Goal: Book appointment/travel/reservation

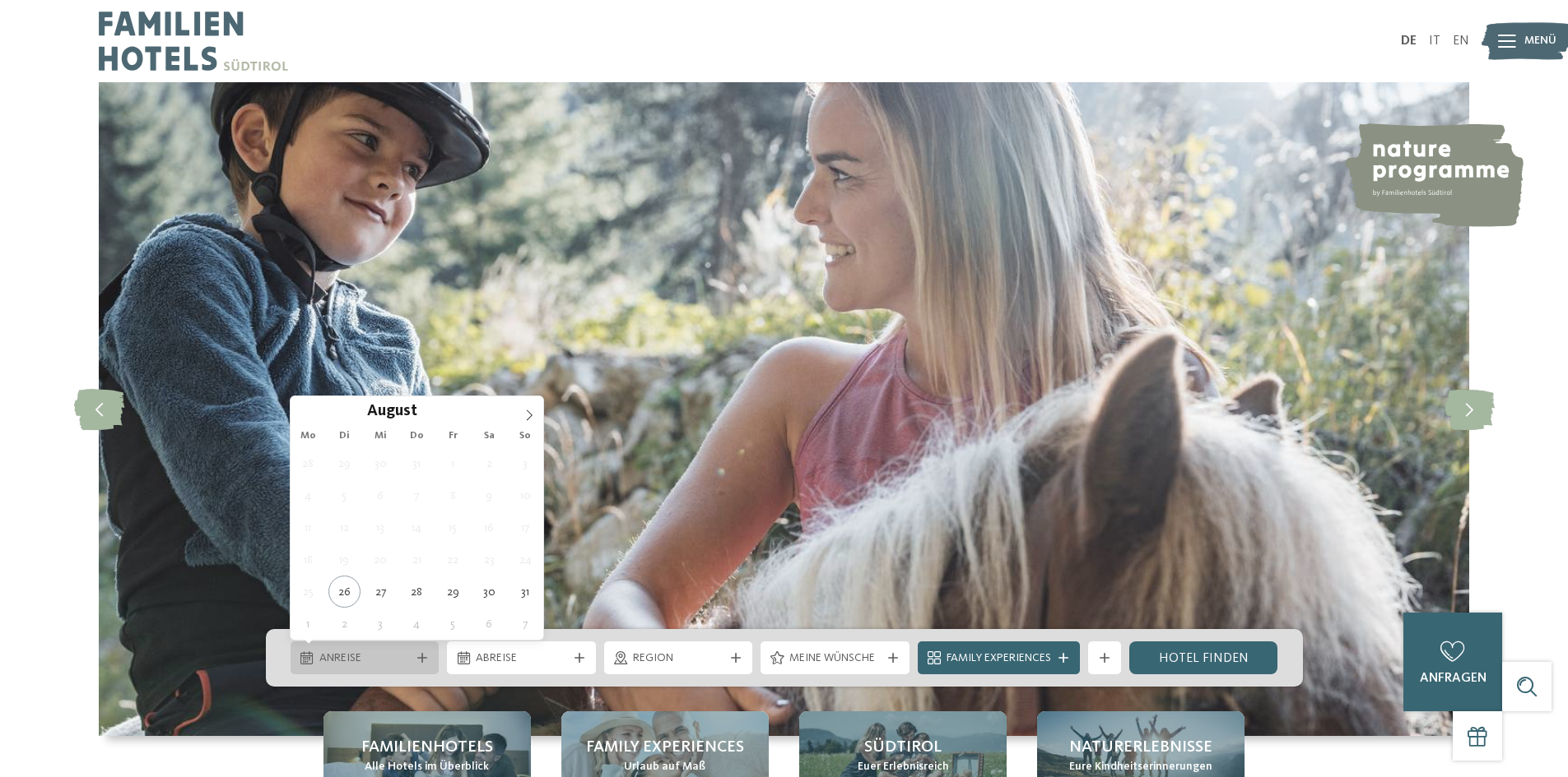
click at [369, 655] on span "Anreise" at bounding box center [365, 658] width 91 height 16
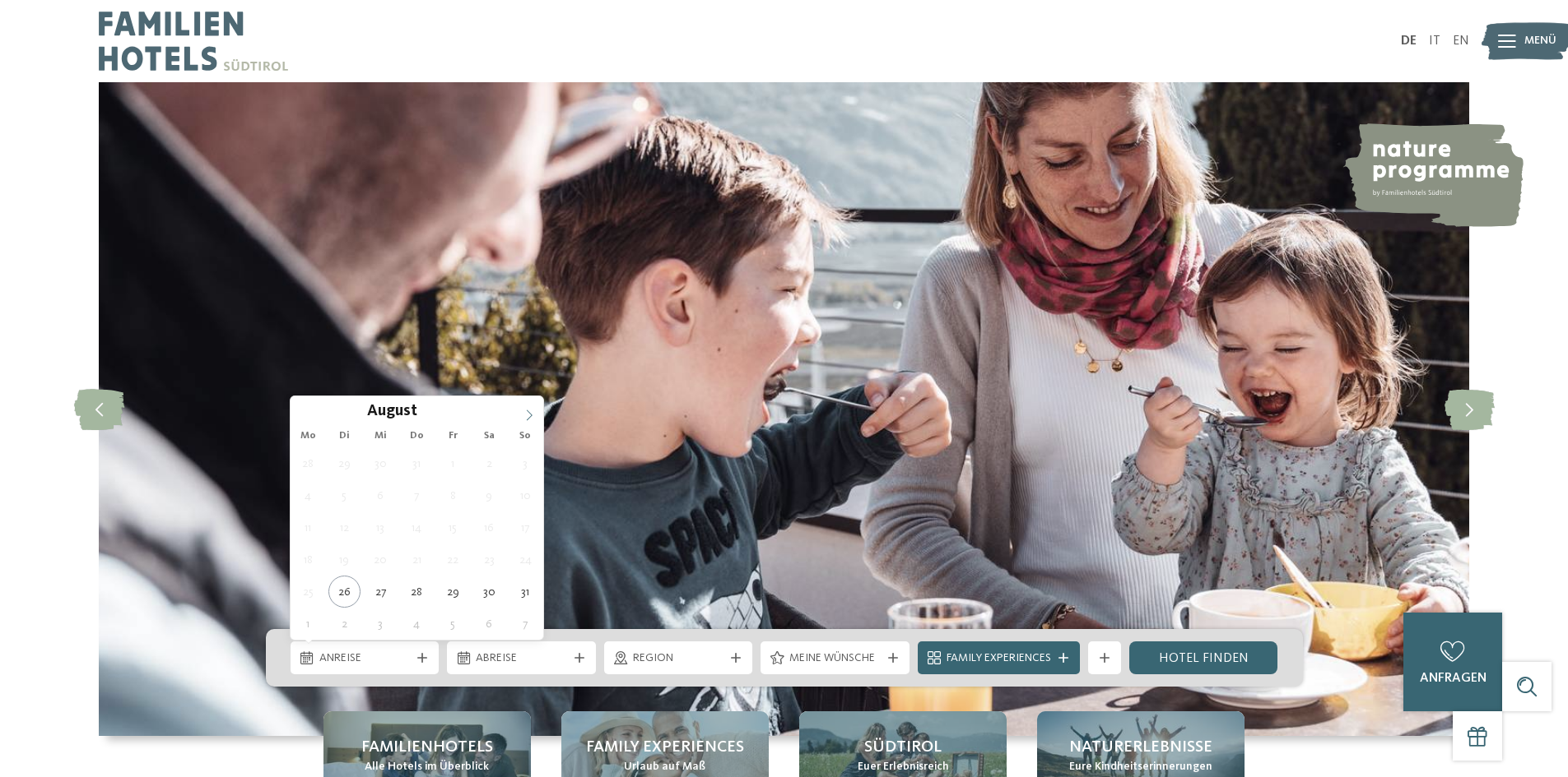
click at [529, 412] on icon at bounding box center [530, 414] width 6 height 11
type div "19.09.2025"
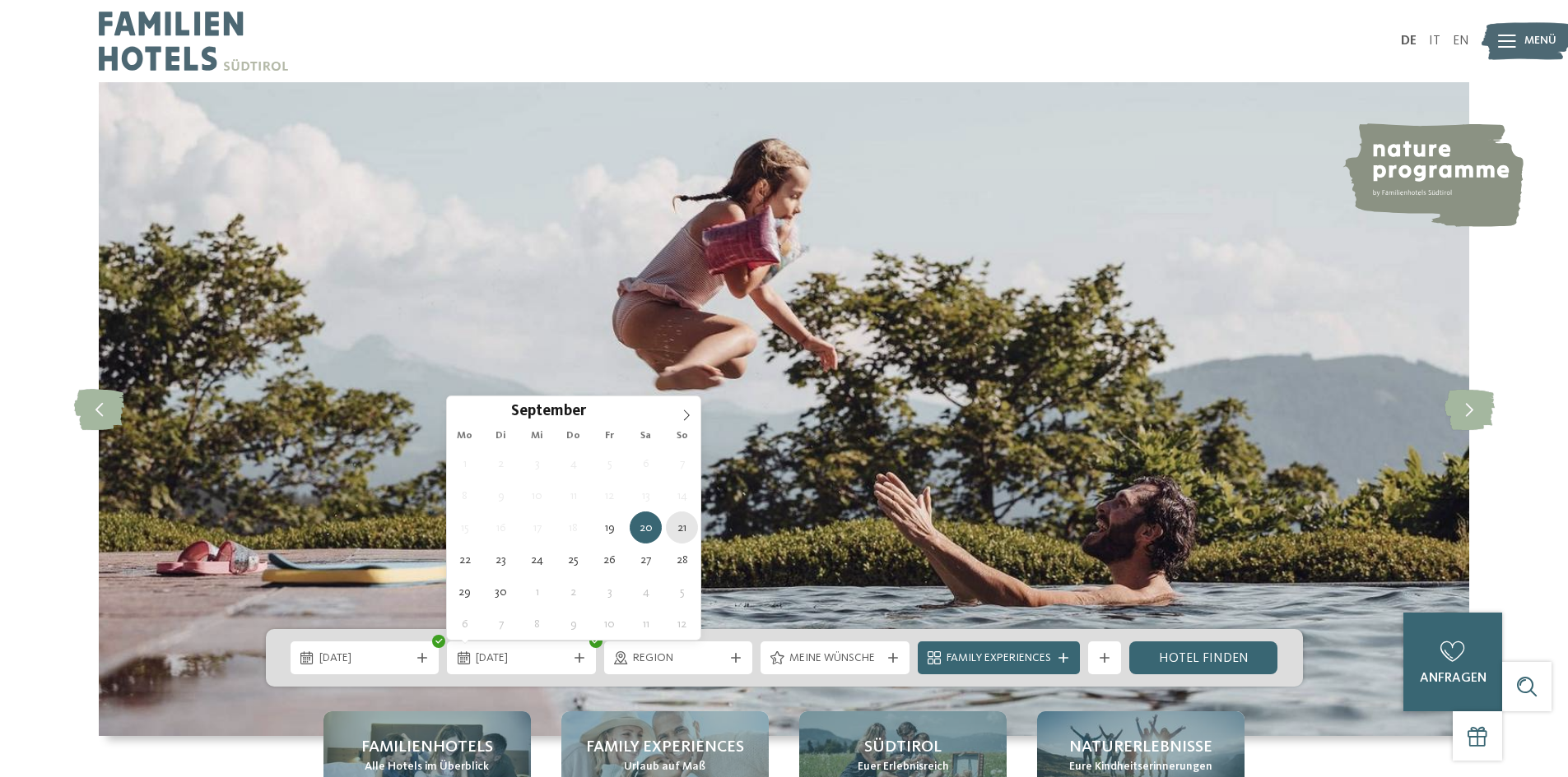
type div "21.09.2025"
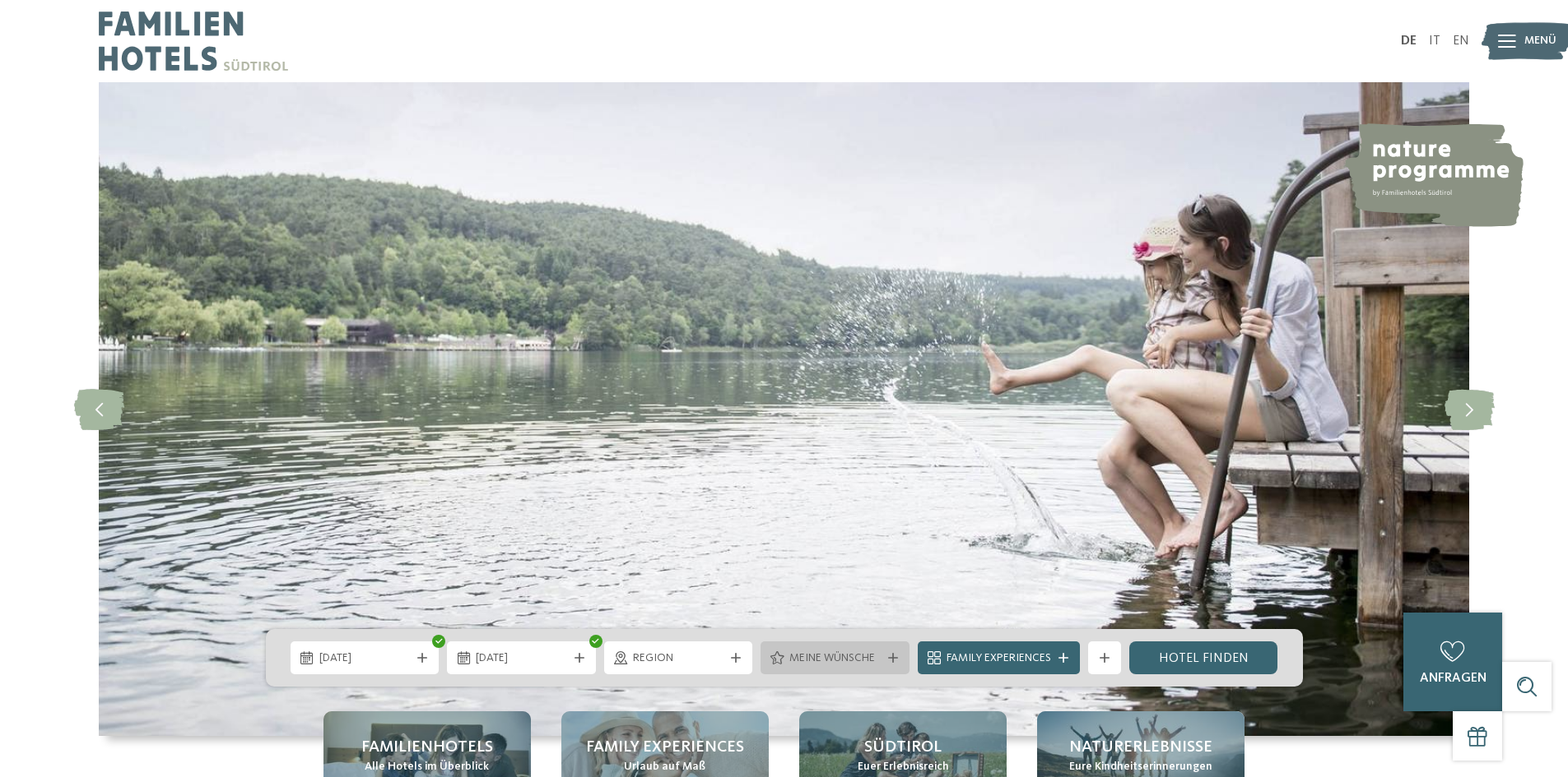
click at [892, 659] on icon at bounding box center [892, 658] width 10 height 10
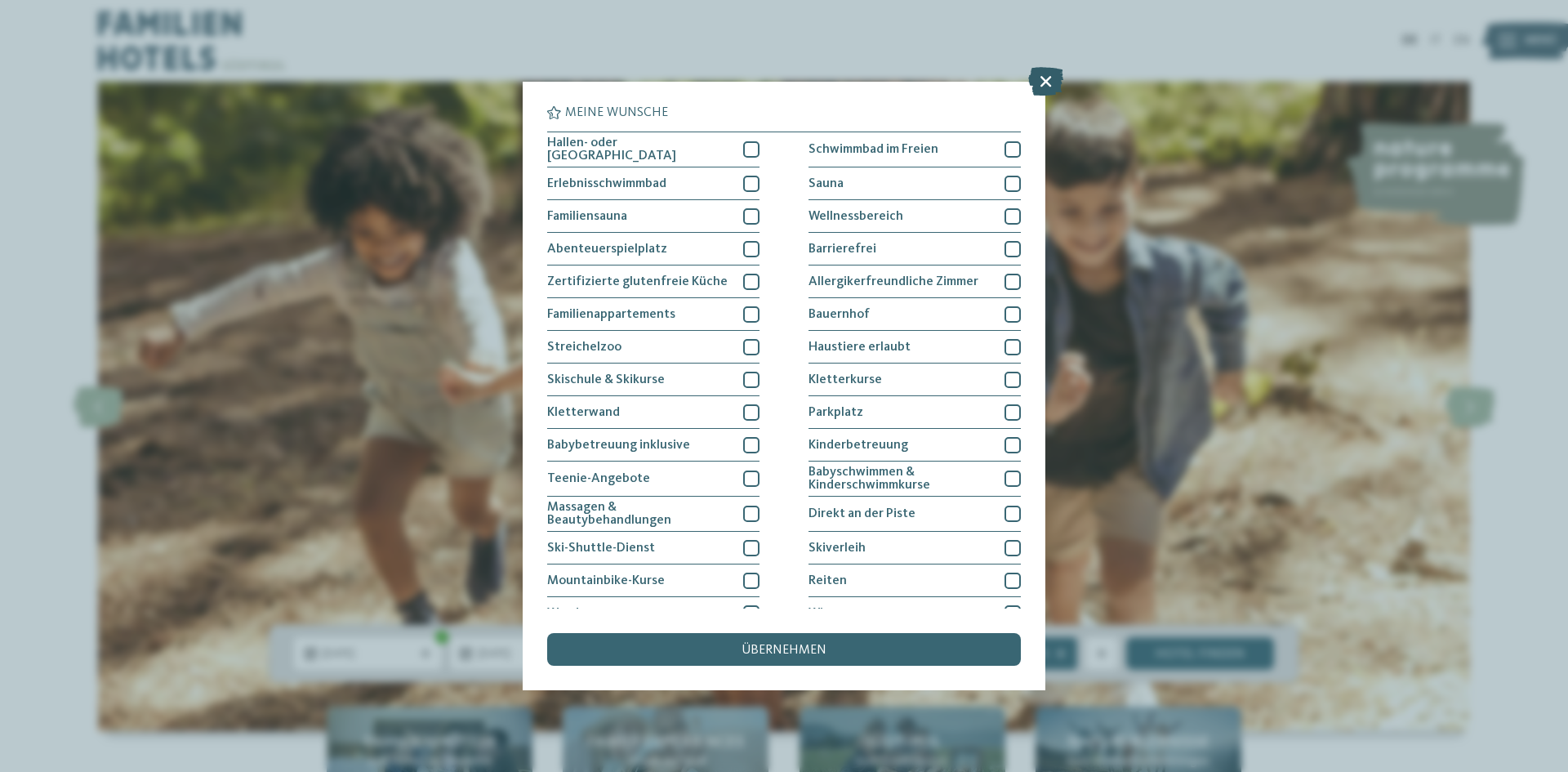
click at [1040, 80] on icon at bounding box center [1046, 81] width 35 height 29
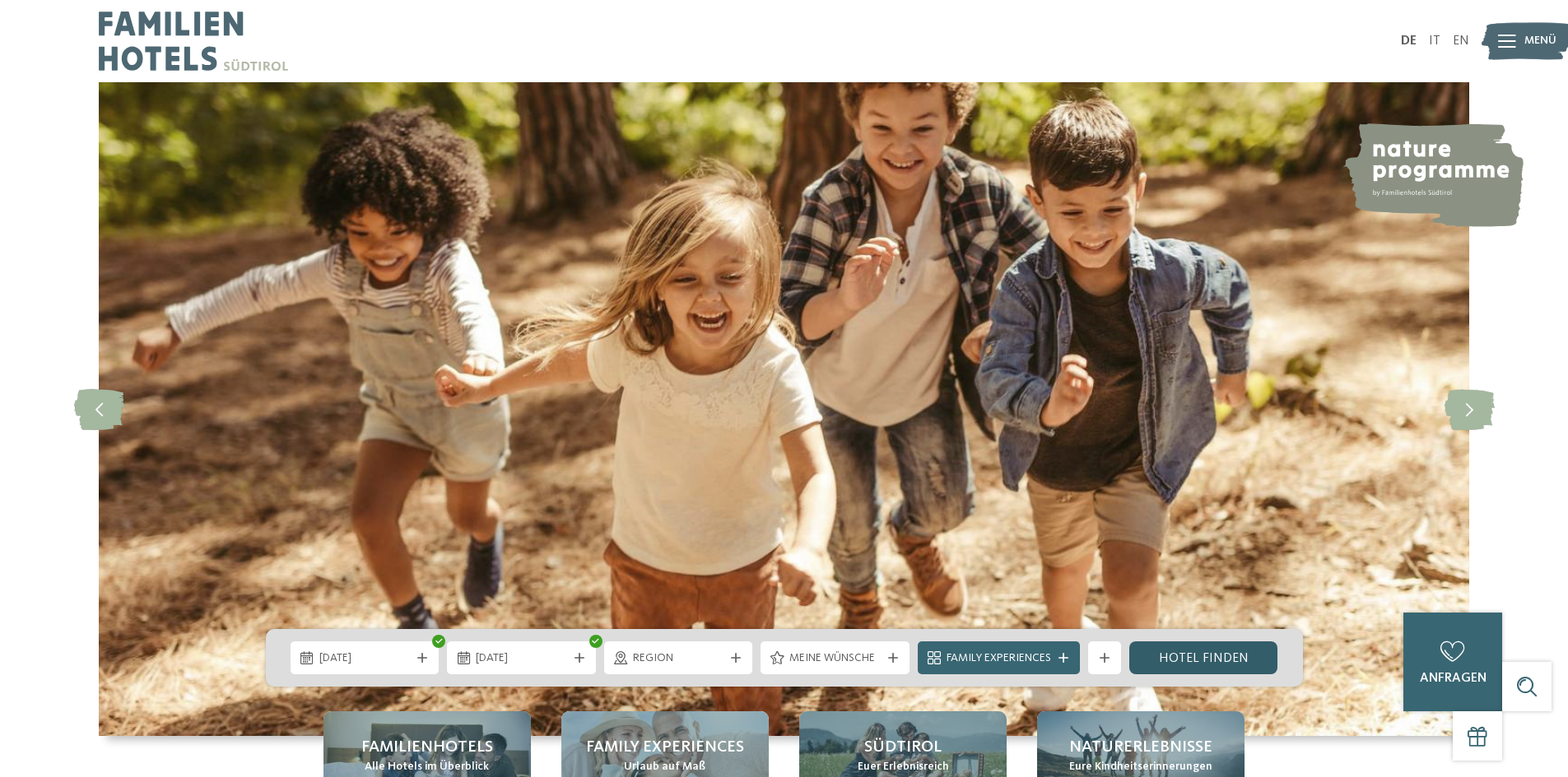
click at [1220, 663] on link "Hotel finden" at bounding box center [1202, 658] width 149 height 33
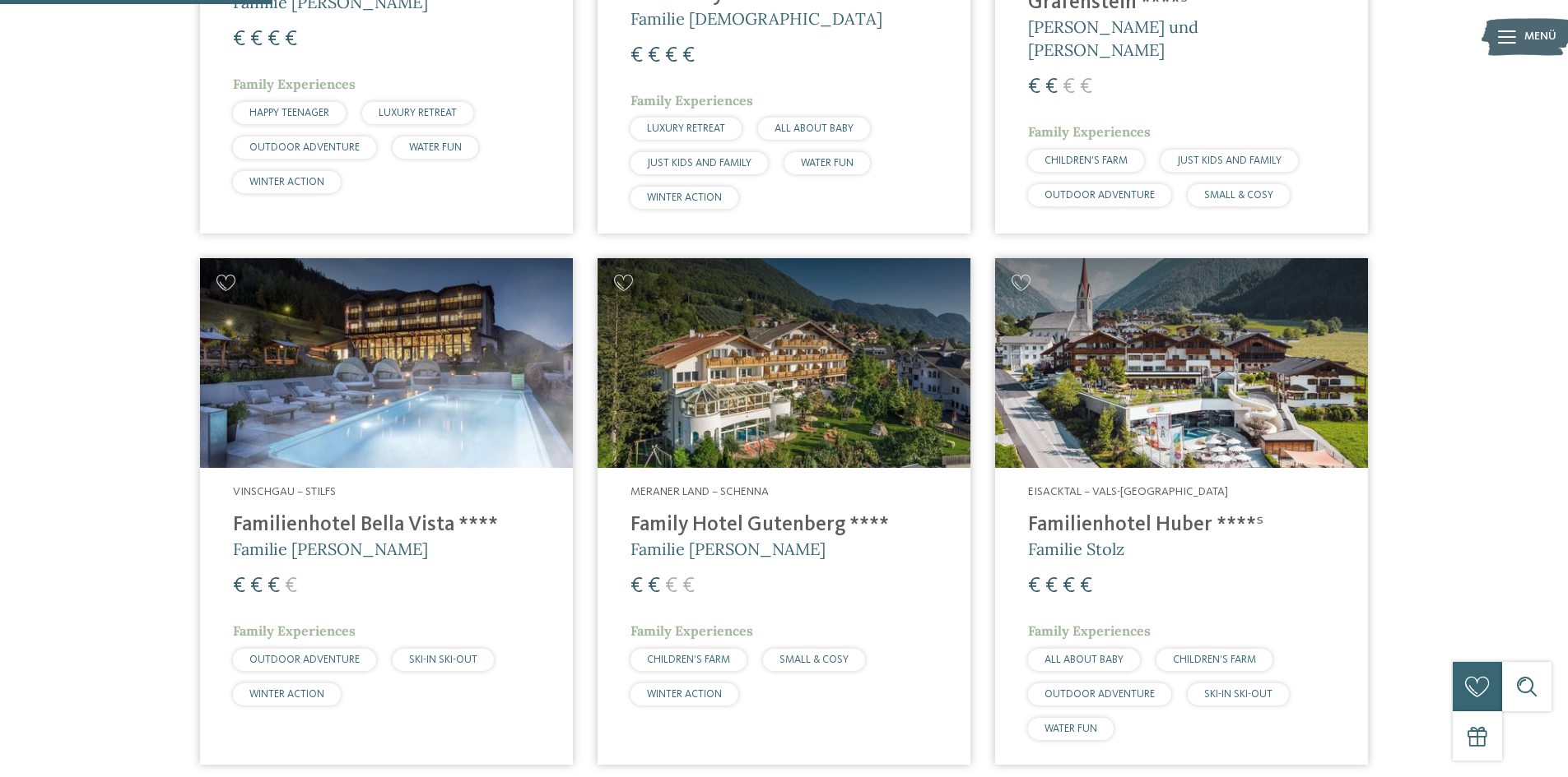
scroll to position [934, 0]
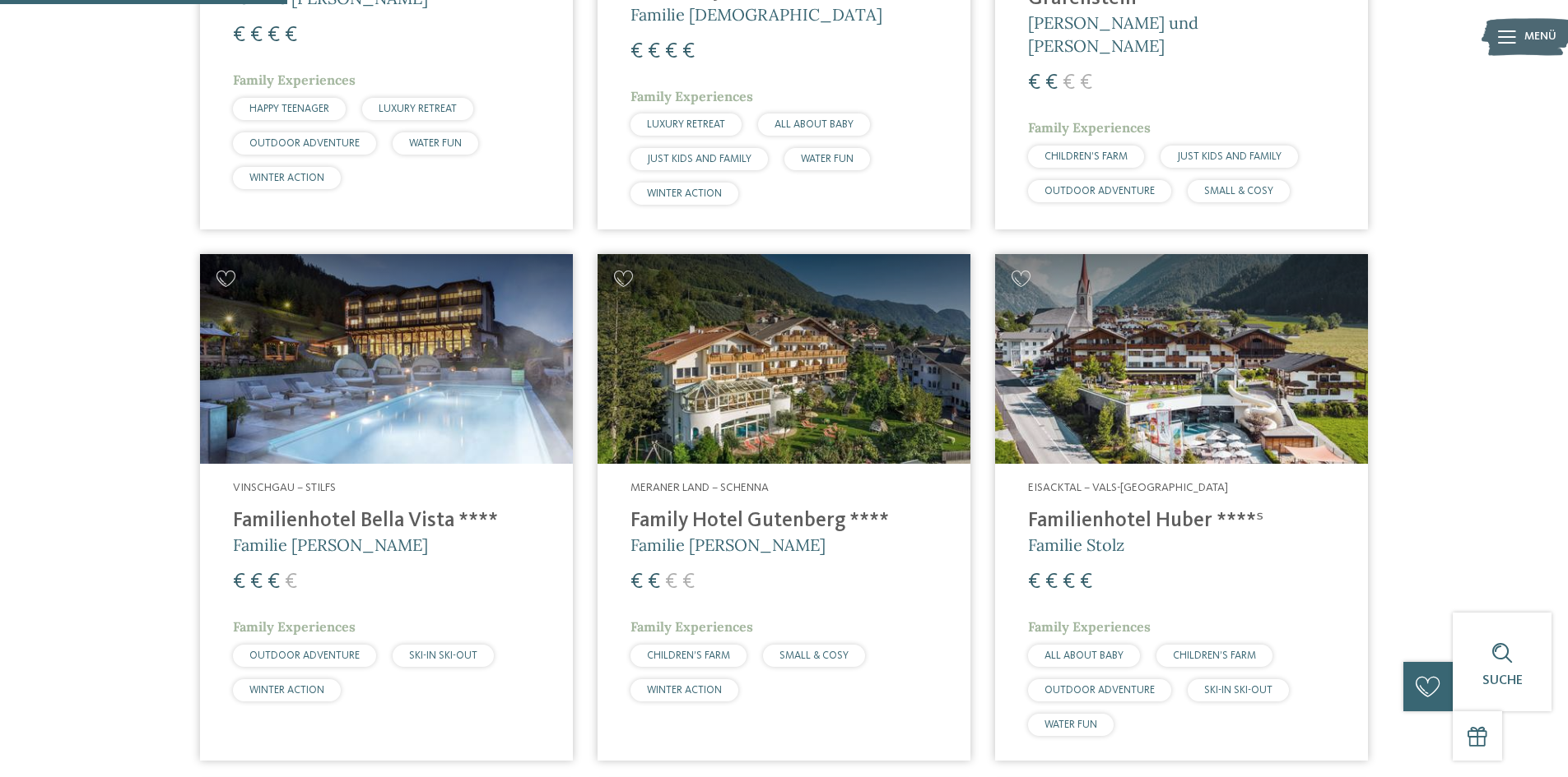
click at [796, 364] on img at bounding box center [784, 359] width 372 height 210
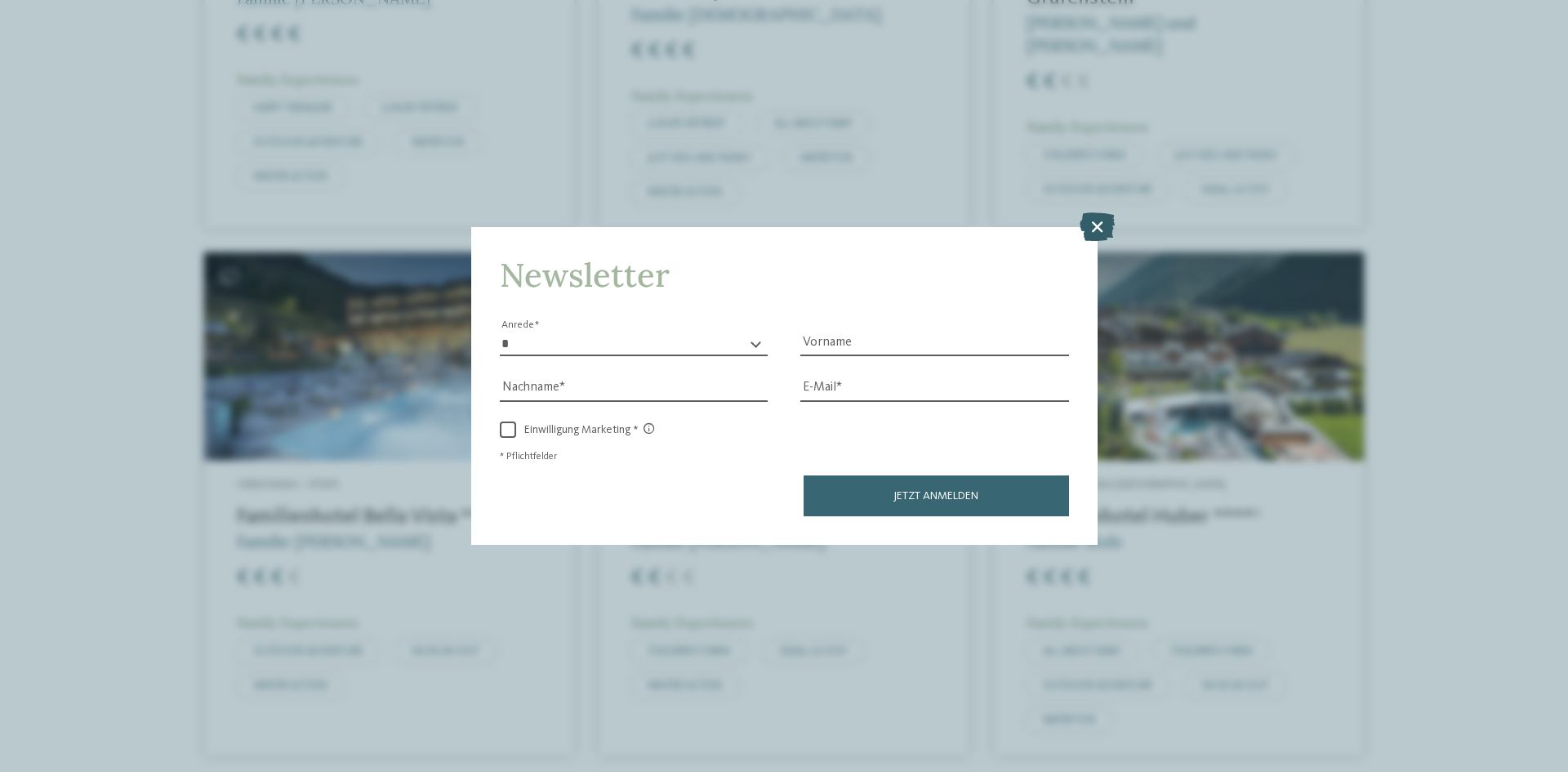
click at [1087, 217] on icon at bounding box center [1097, 227] width 35 height 29
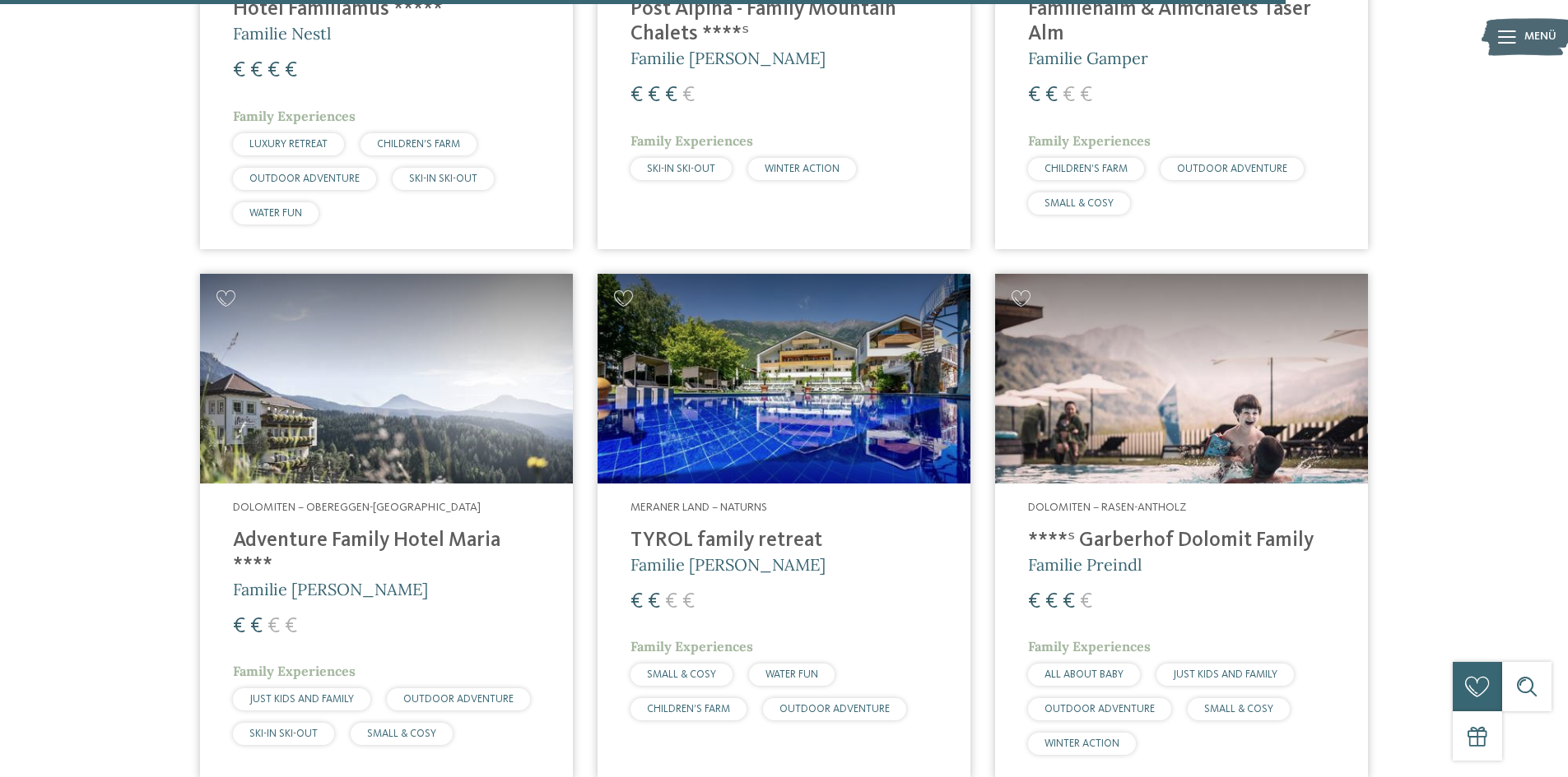
scroll to position [4176, 0]
click at [800, 349] on img at bounding box center [784, 379] width 372 height 210
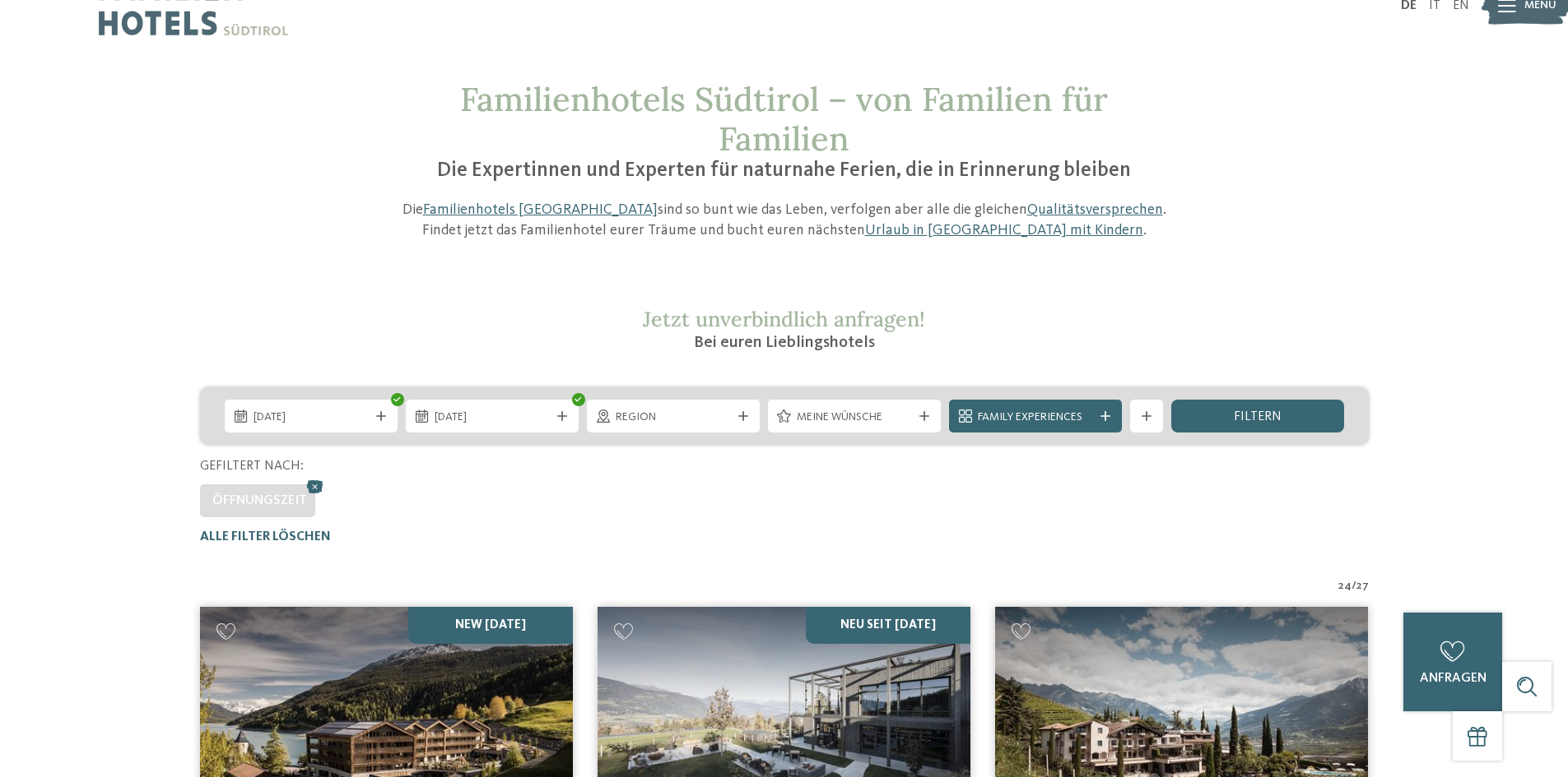
scroll to position [0, 0]
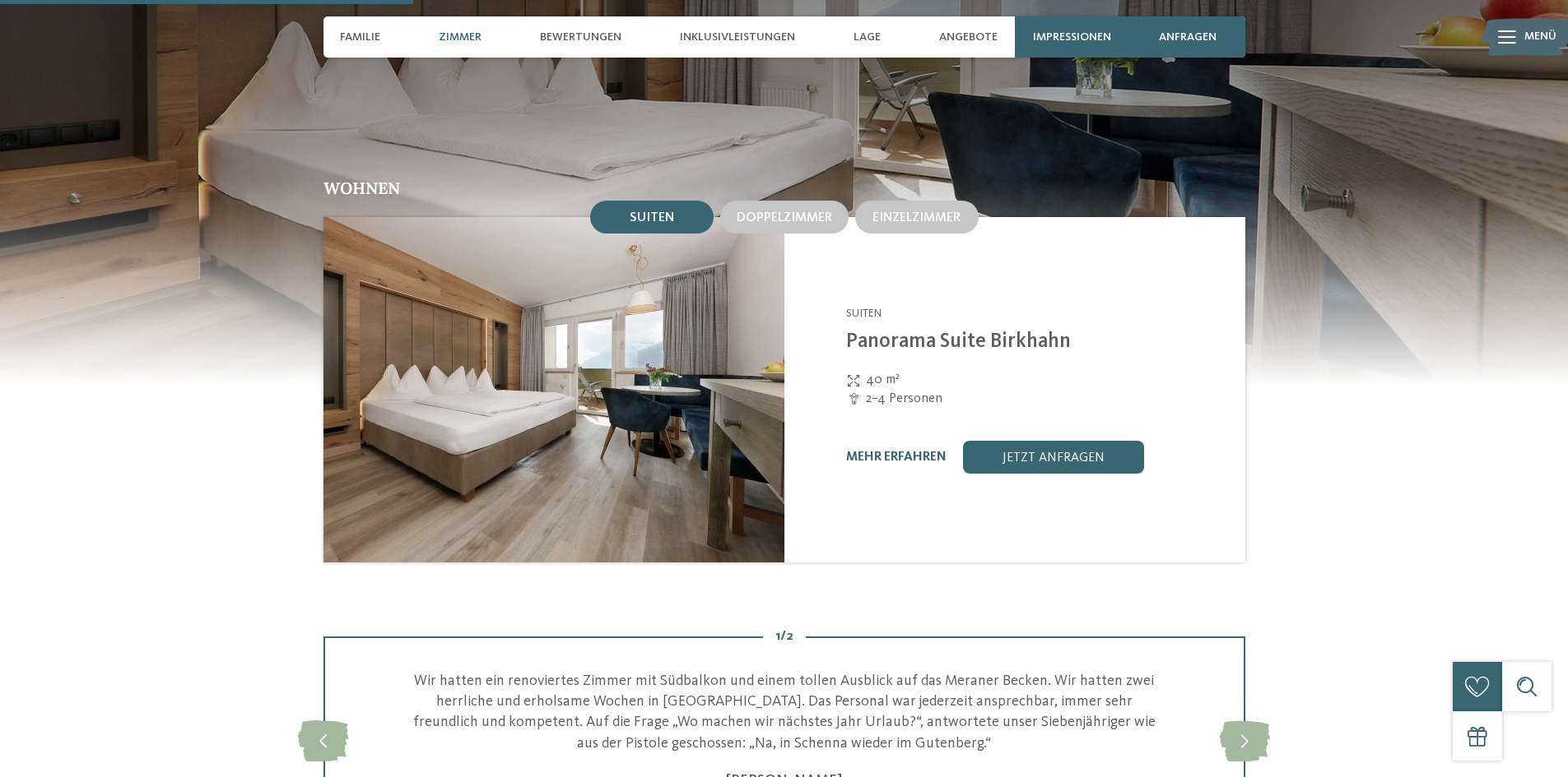
scroll to position [1435, 0]
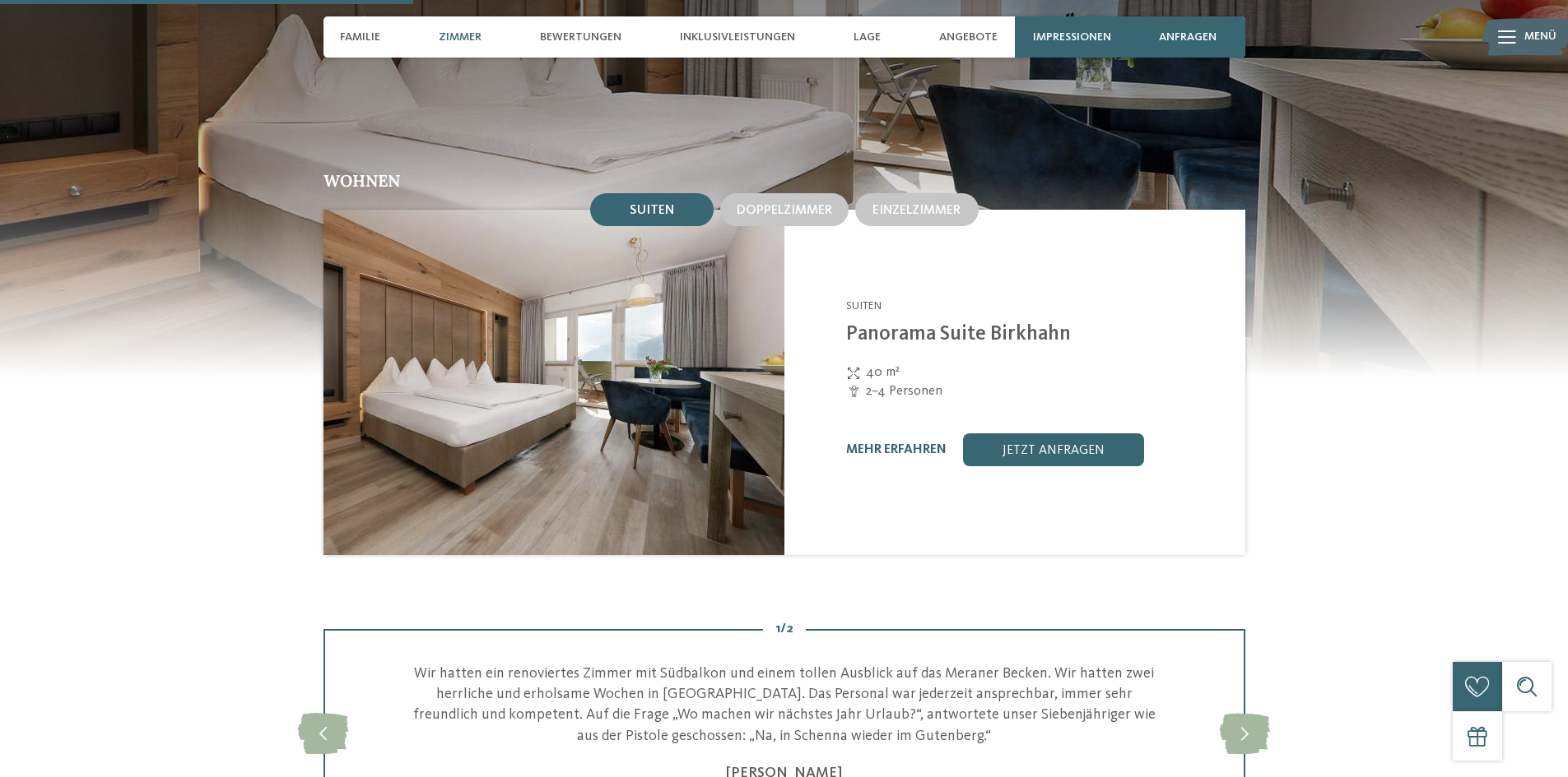
drag, startPoint x: 1342, startPoint y: 464, endPoint x: 953, endPoint y: 487, distance: 389.7
click at [953, 487] on div "Family Hotel Gutenberg **** Schenna - Meraner Land Suiten Panorama Suite Birkha…" at bounding box center [1014, 383] width 461 height 345
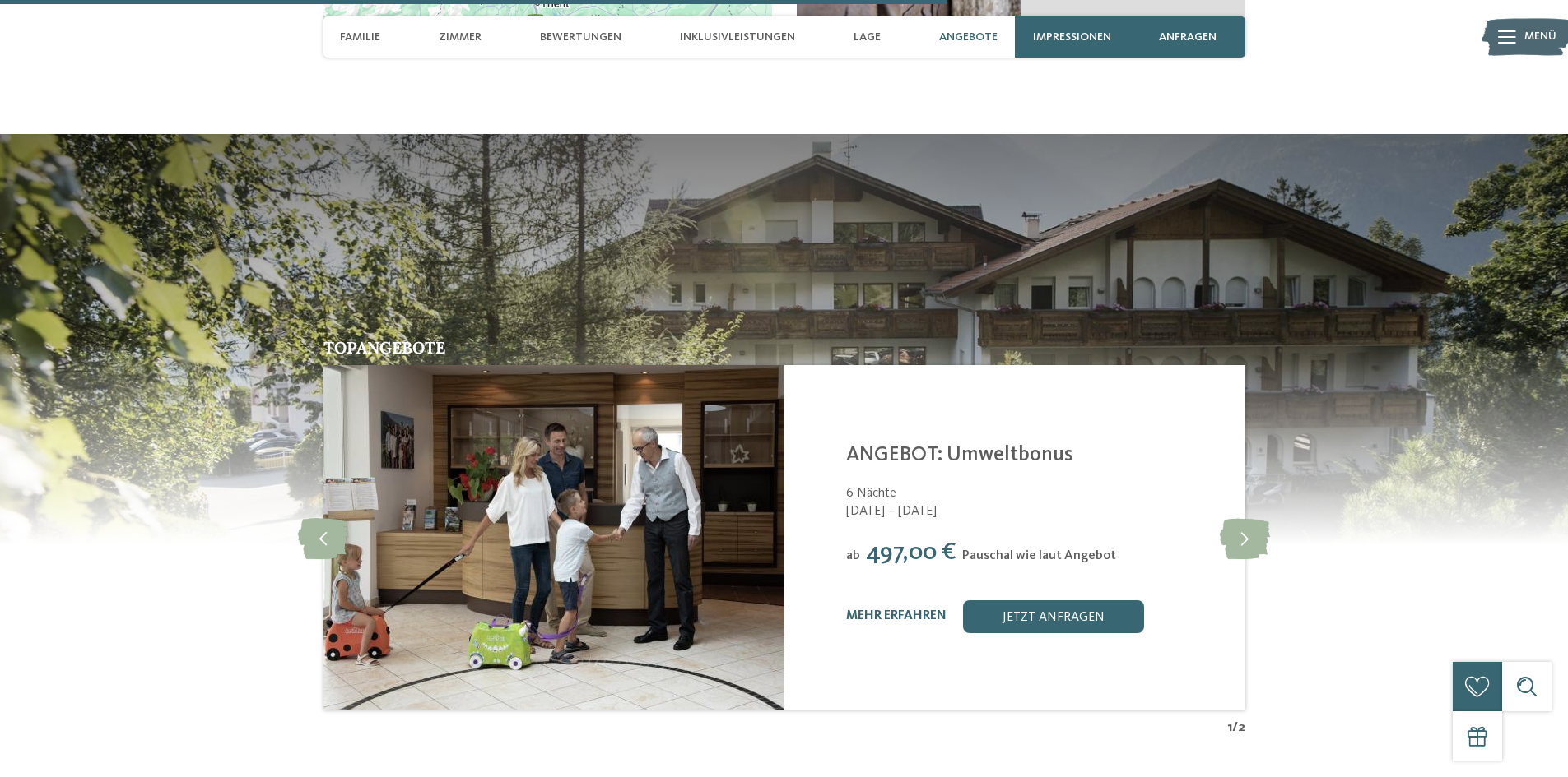
scroll to position [3292, 0]
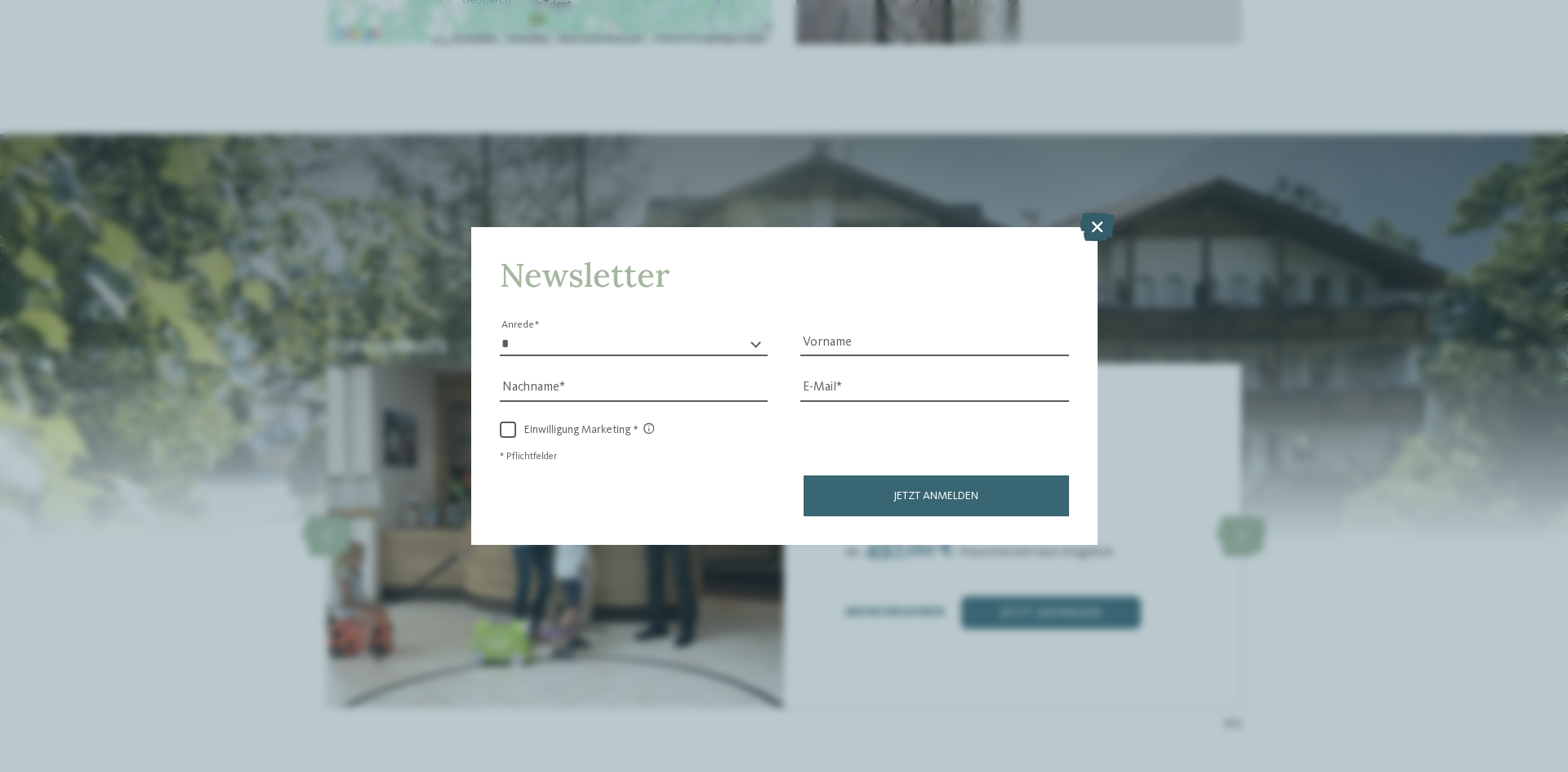
click at [1097, 223] on icon at bounding box center [1097, 227] width 35 height 29
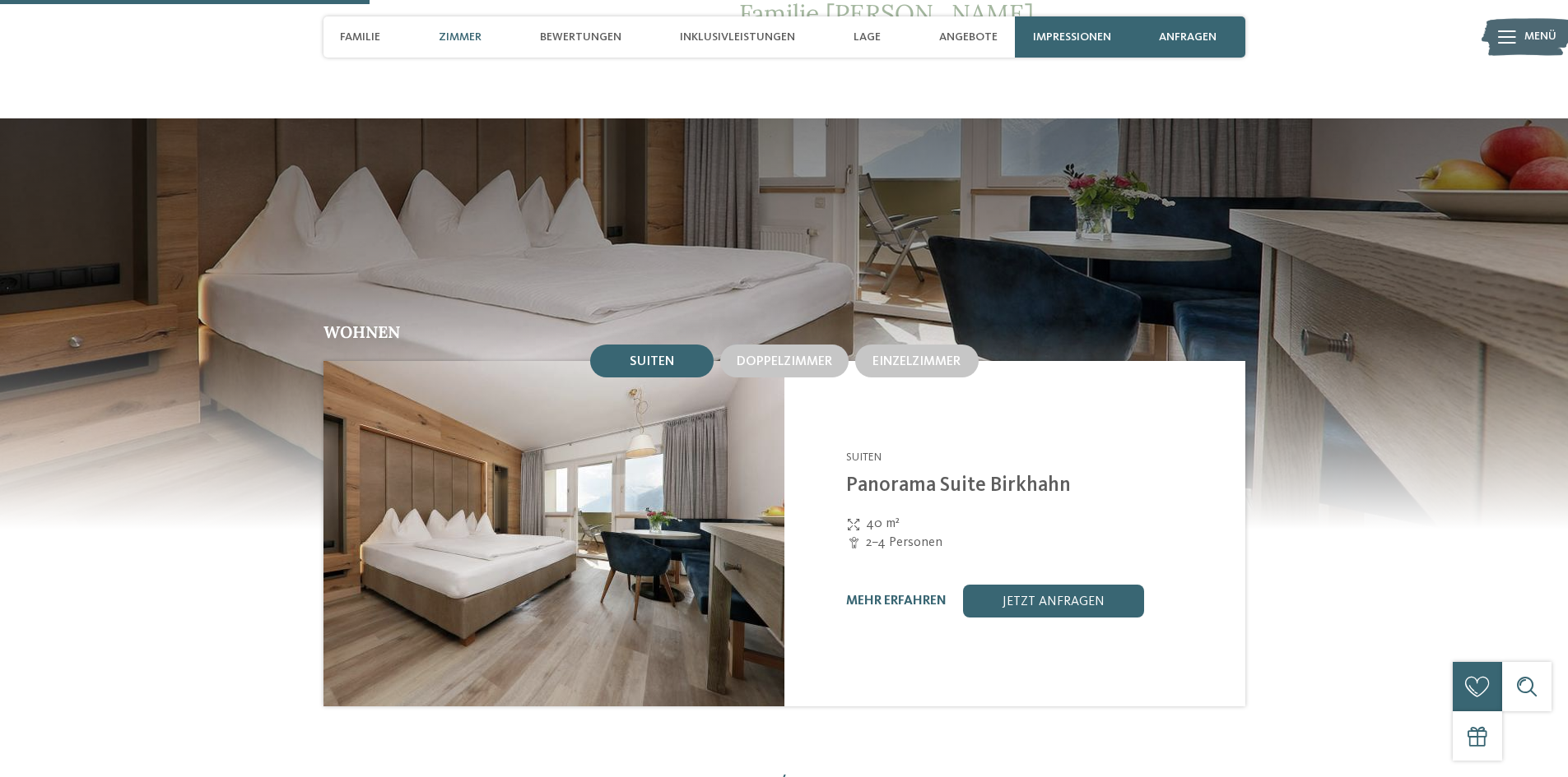
scroll to position [1284, 0]
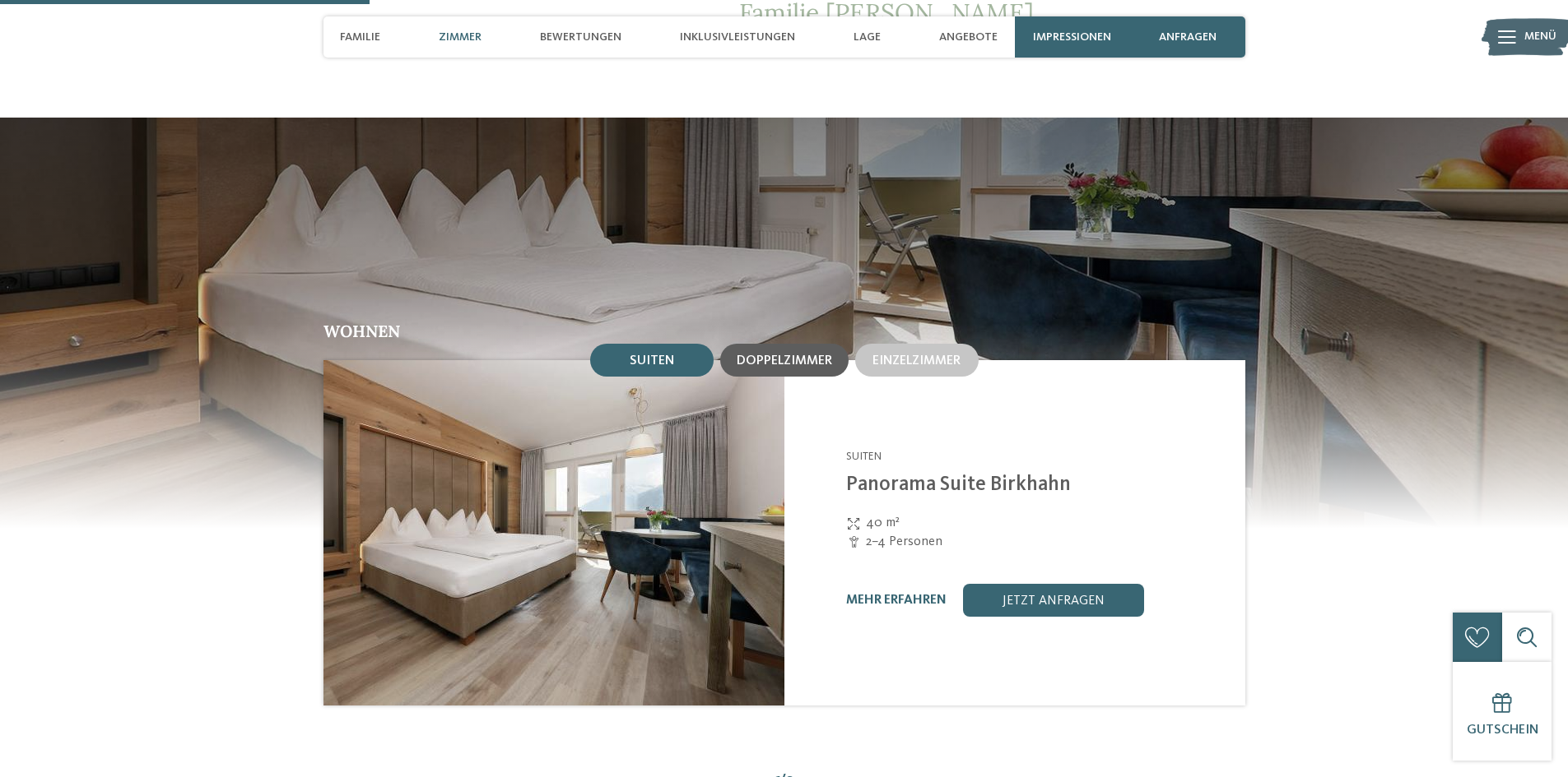
click at [766, 355] on span "Doppelzimmer" at bounding box center [783, 362] width 95 height 13
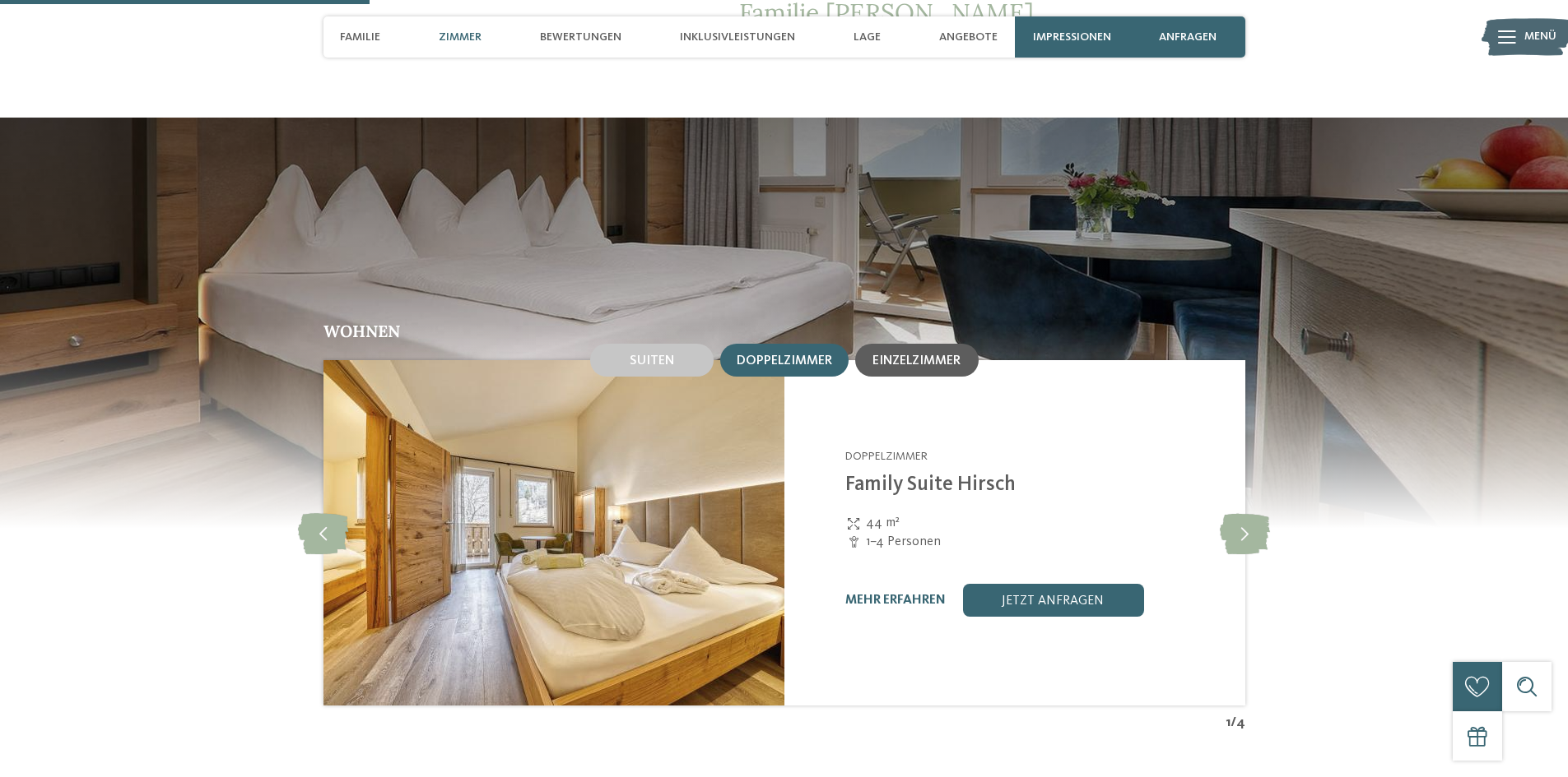
click at [922, 352] on div "Einzelzimmer" at bounding box center [916, 360] width 124 height 33
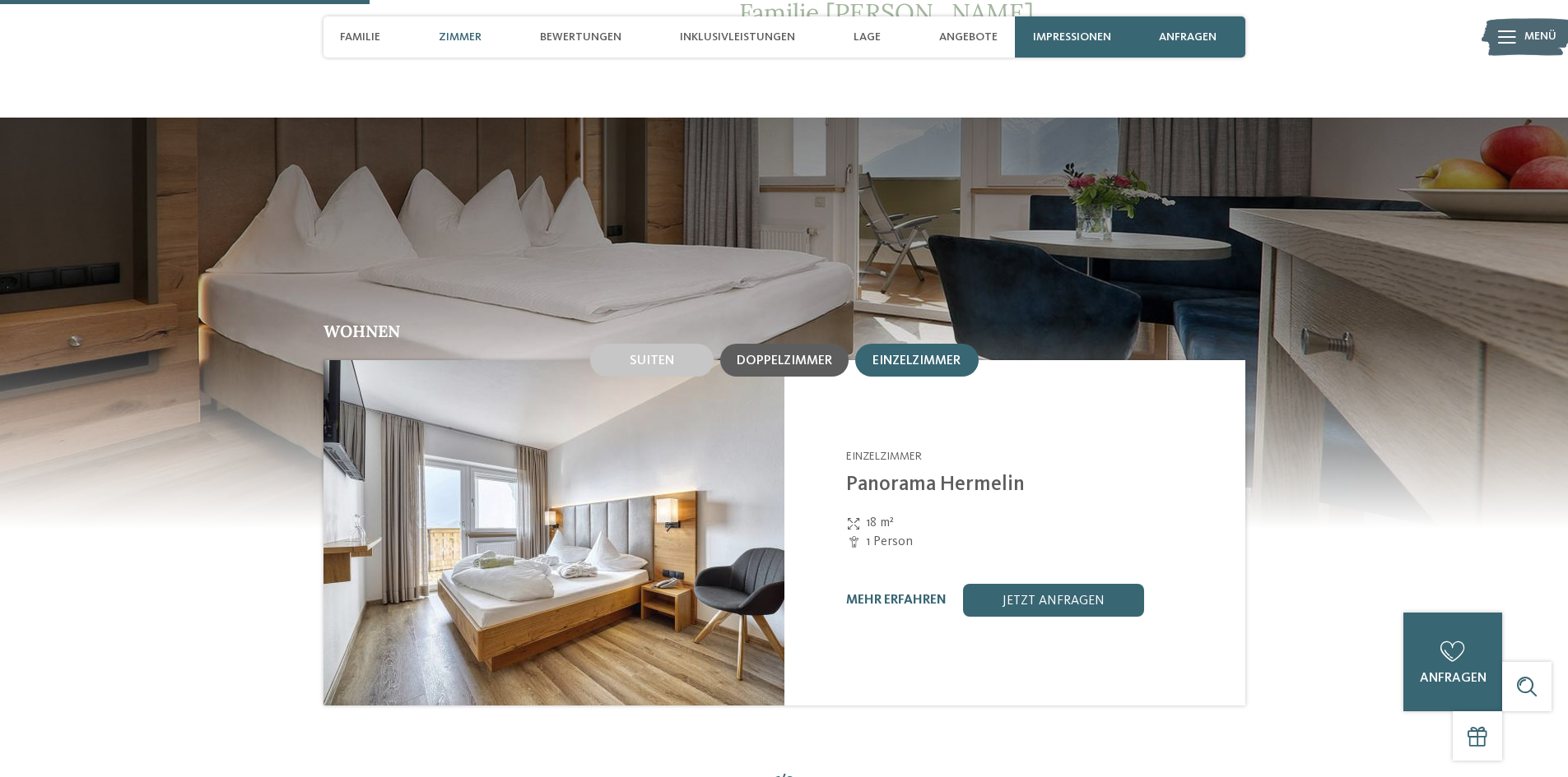
click at [797, 353] on div "Doppelzimmer" at bounding box center [783, 360] width 95 height 14
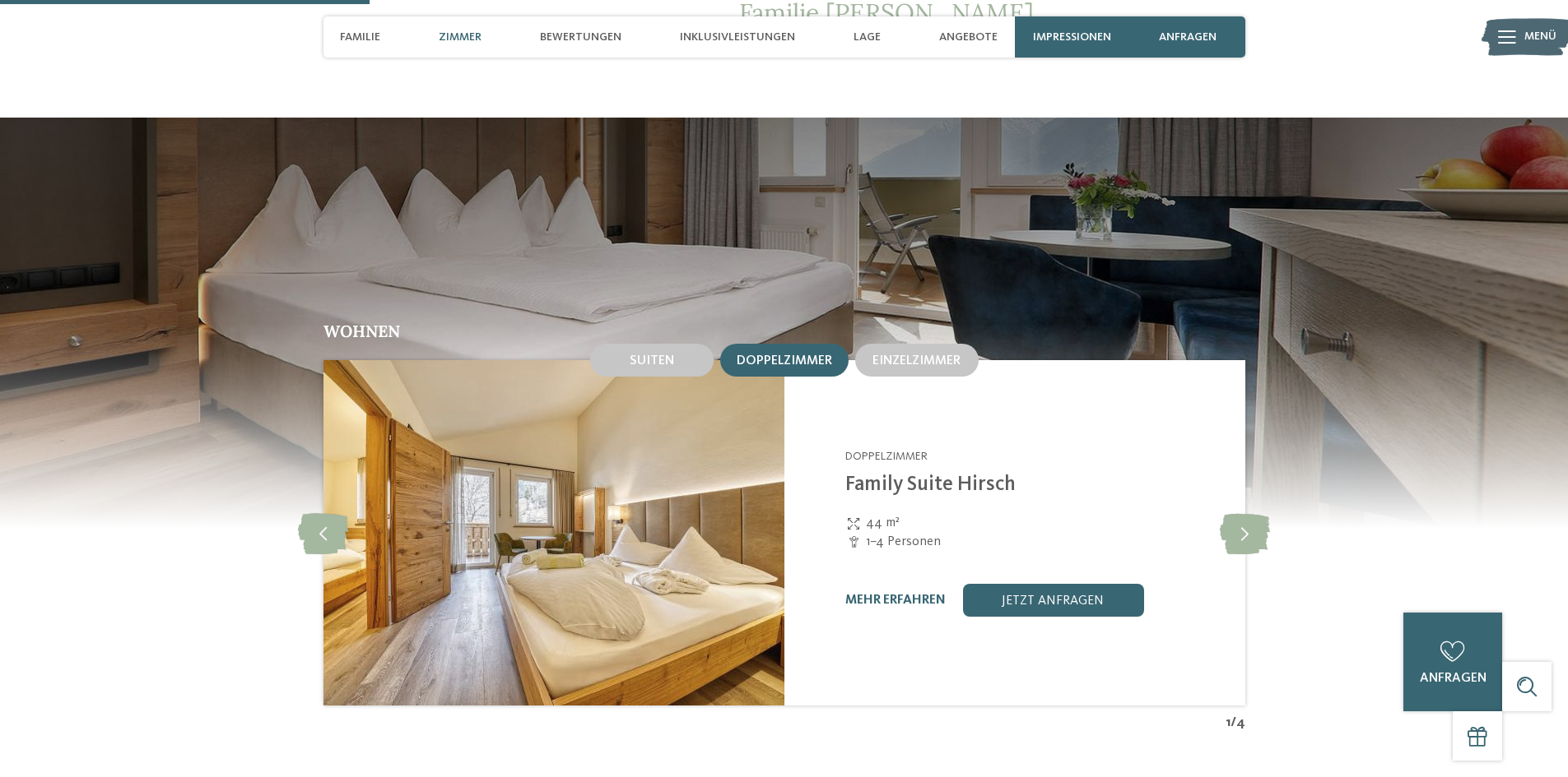
click at [797, 353] on div "Doppelzimmer" at bounding box center [783, 360] width 95 height 14
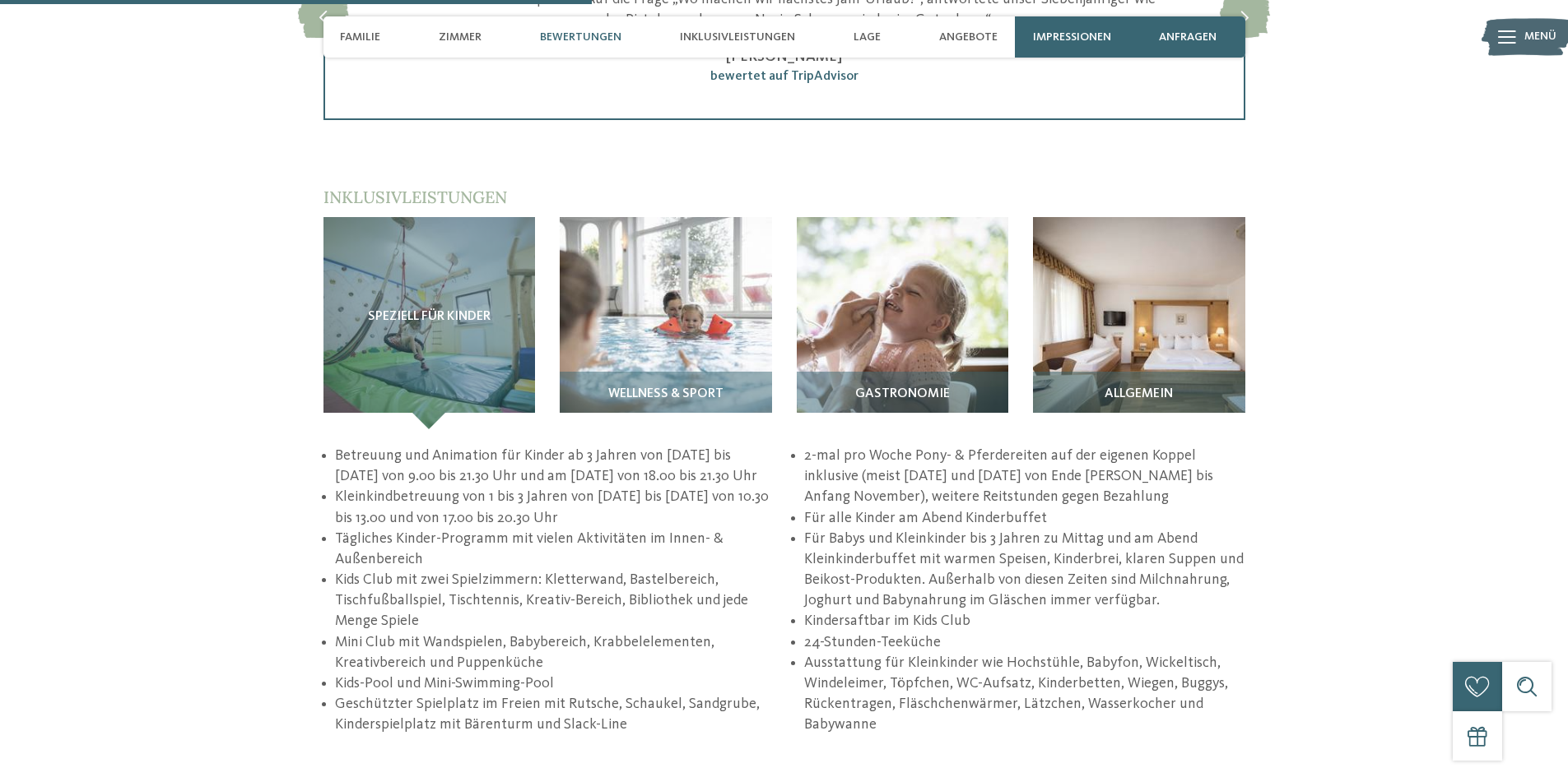
scroll to position [2173, 0]
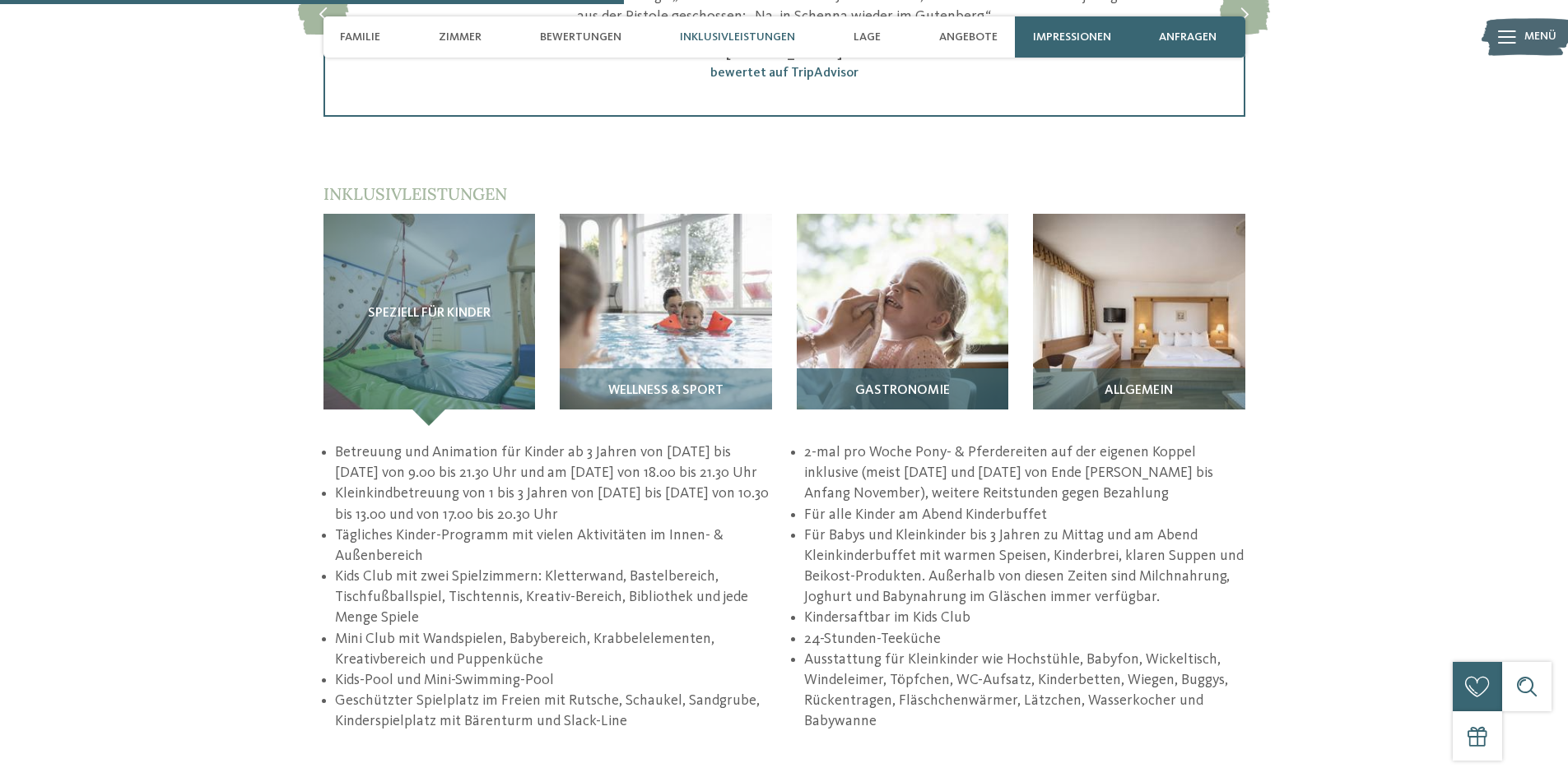
click at [881, 289] on img at bounding box center [902, 319] width 212 height 212
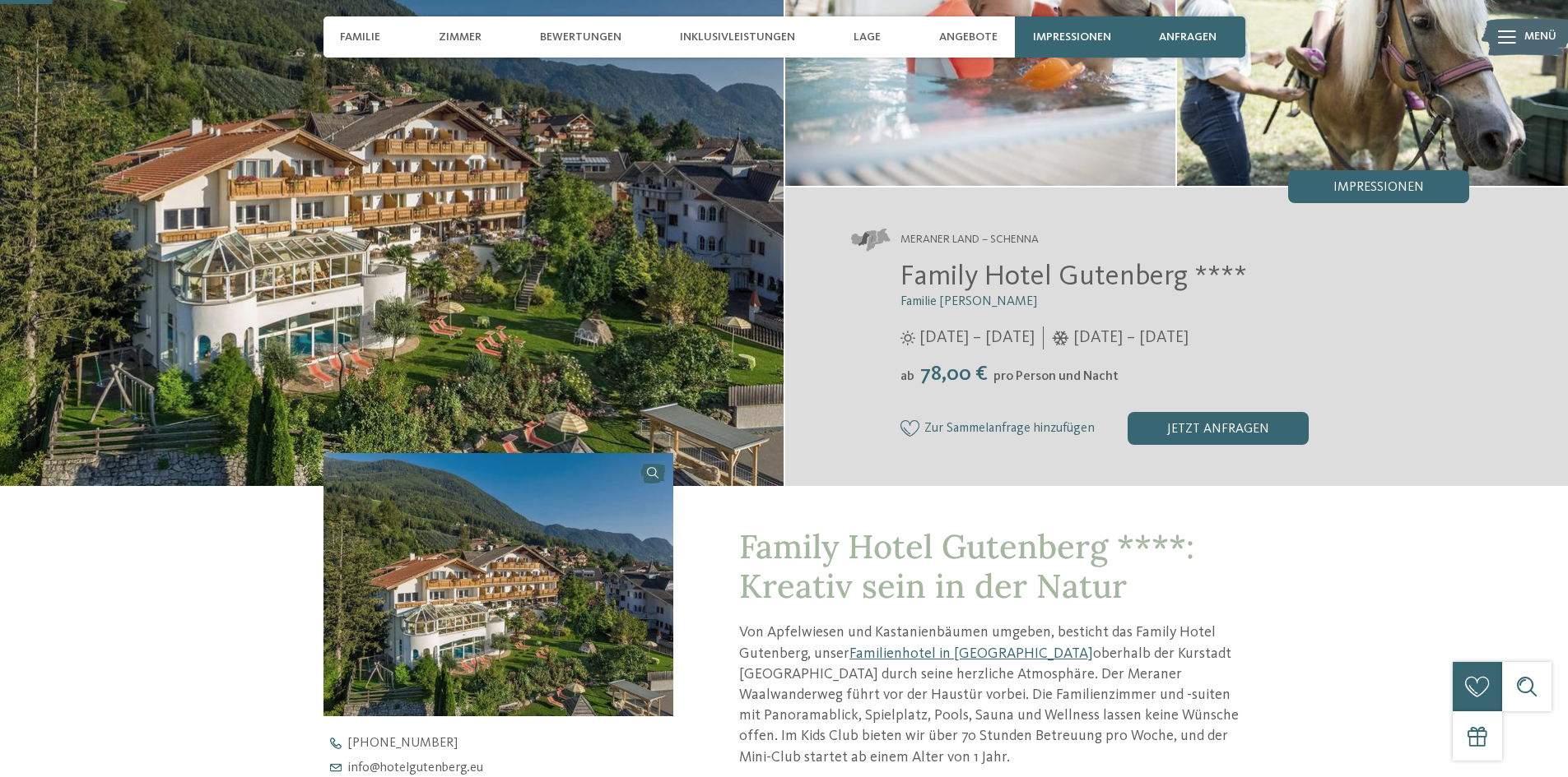
scroll to position [191, 0]
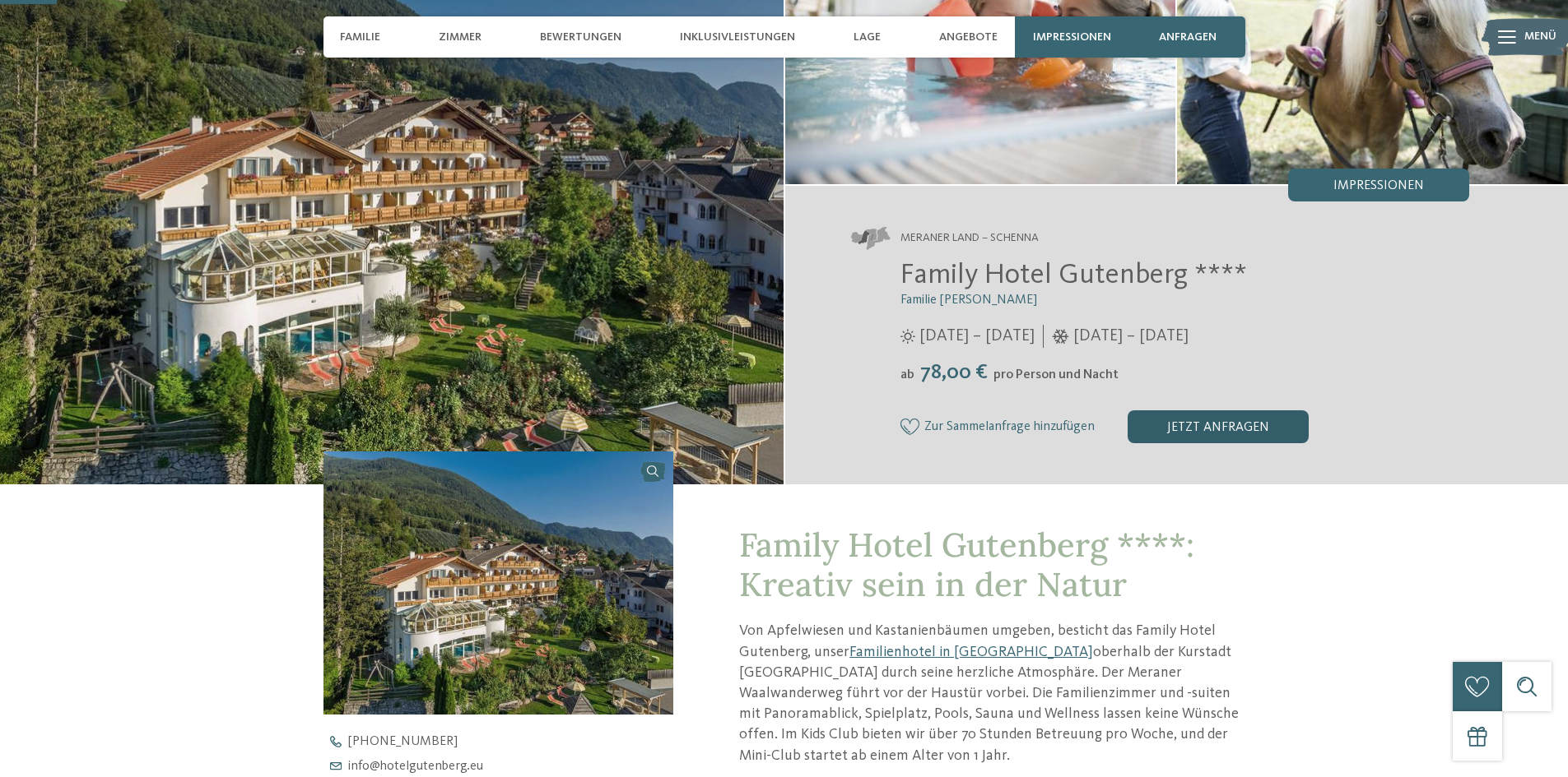
click at [1224, 425] on div "jetzt anfragen" at bounding box center [1218, 427] width 181 height 33
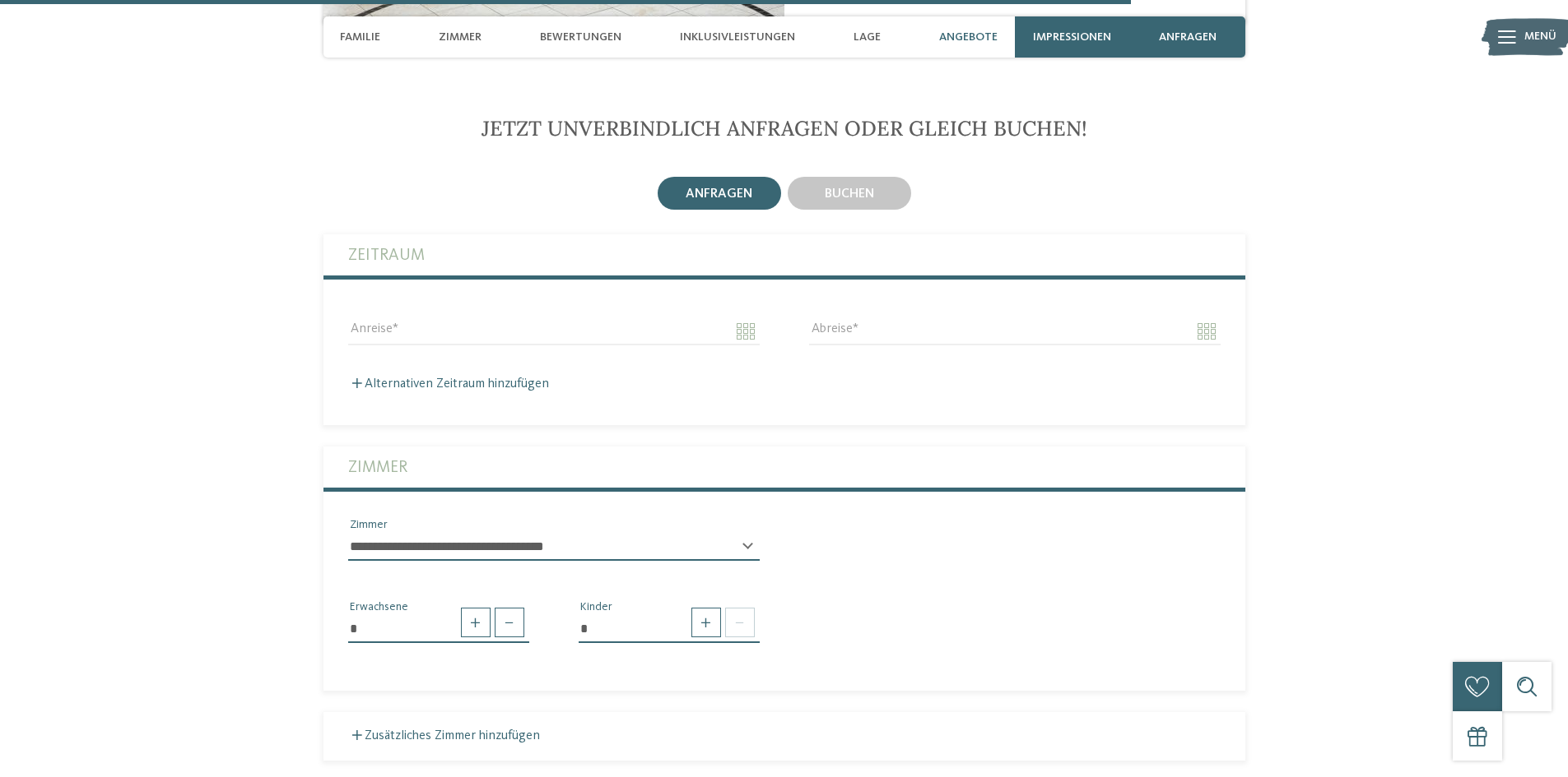
scroll to position [3814, 0]
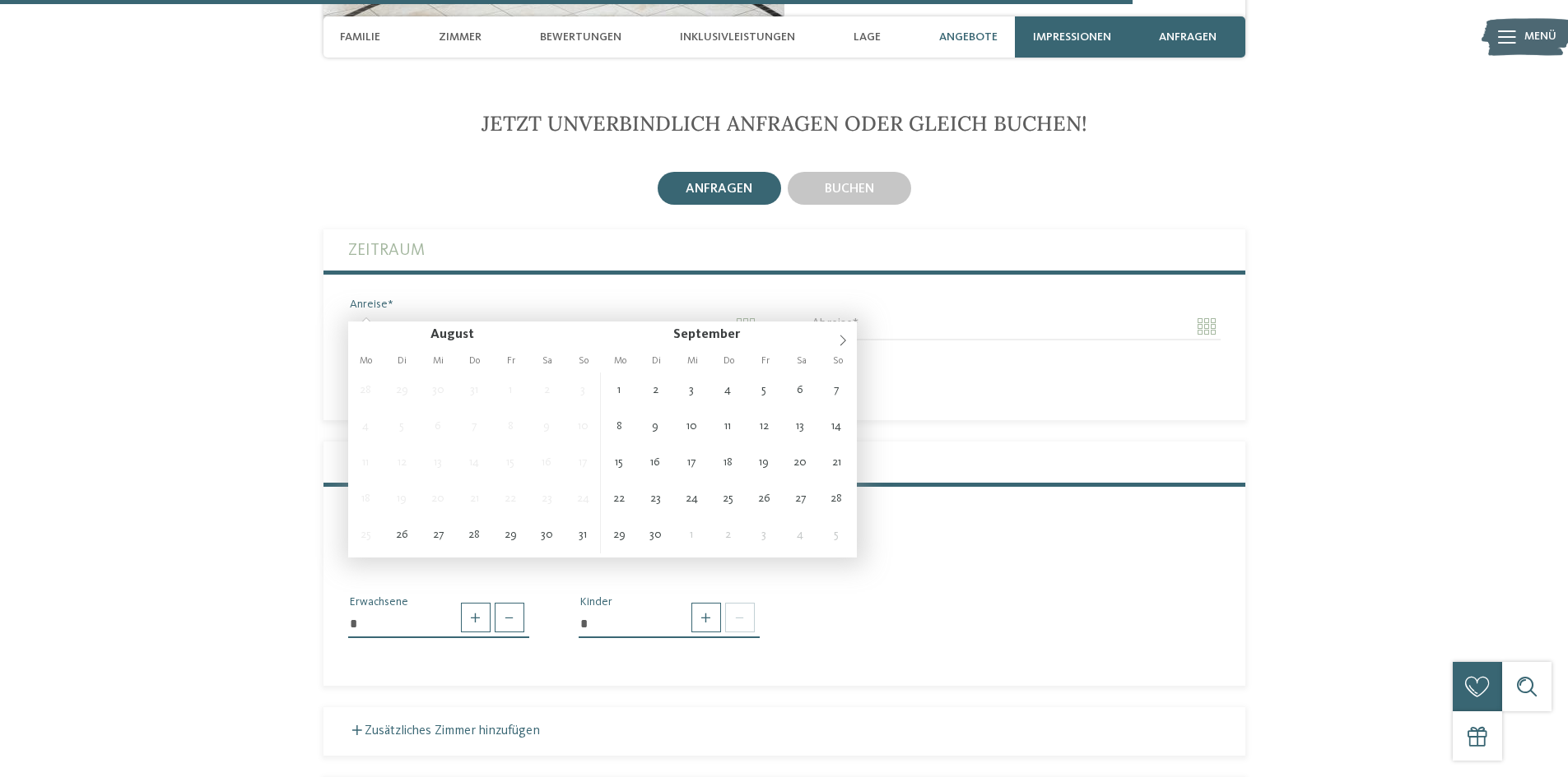
click at [588, 313] on input "Anreise" at bounding box center [554, 326] width 412 height 28
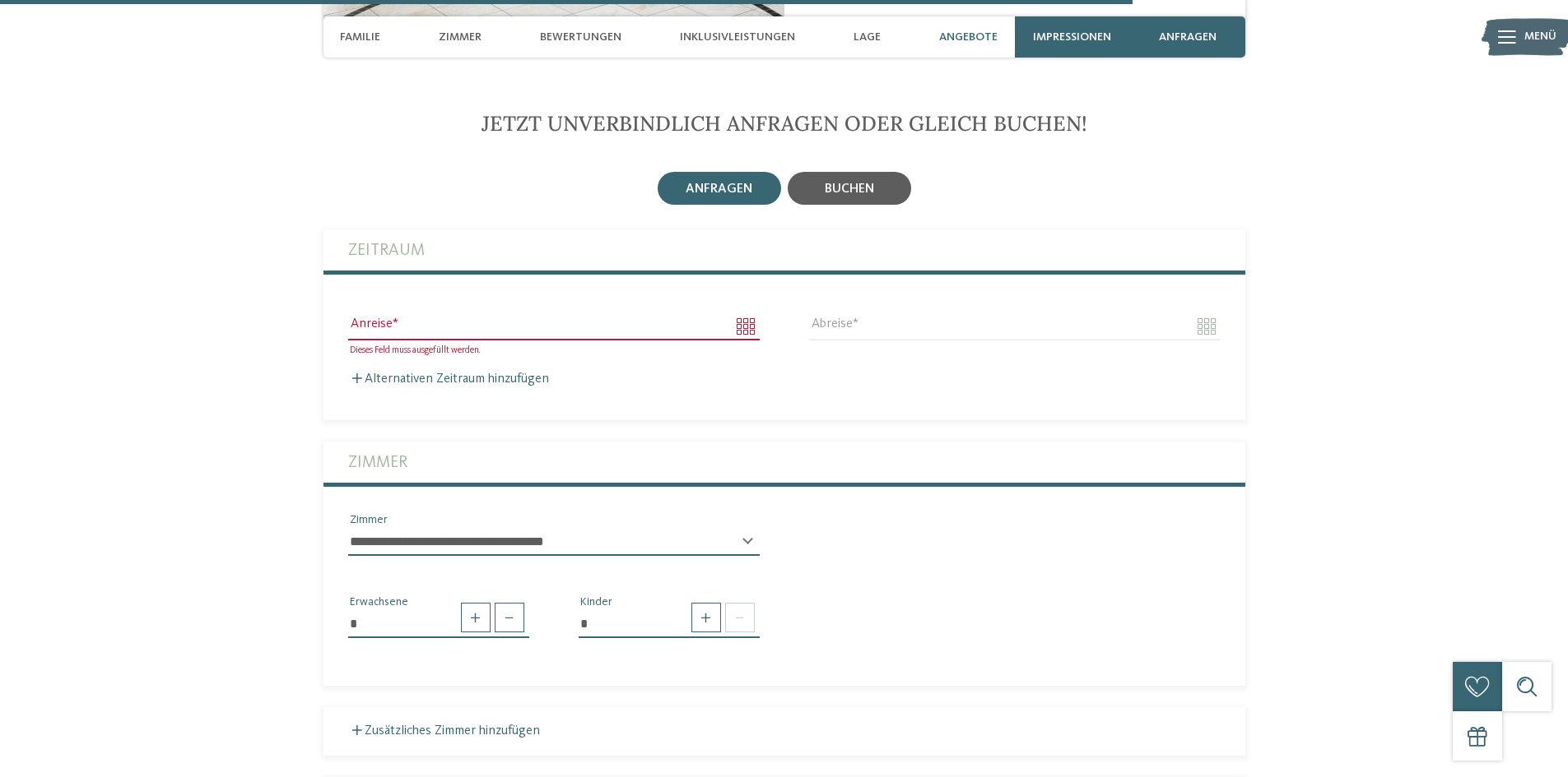
click at [860, 182] on span "buchen" at bounding box center [848, 189] width 49 height 13
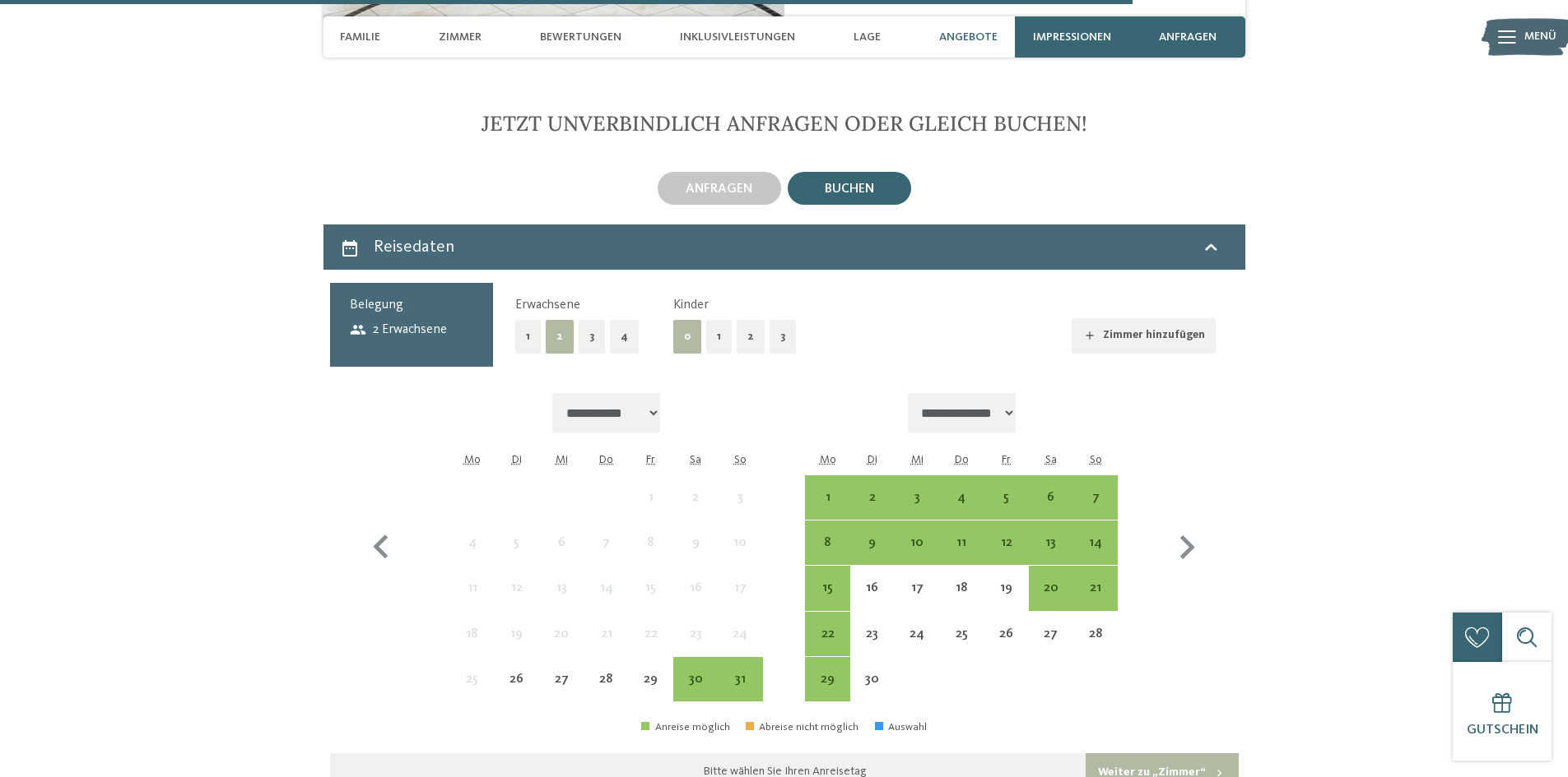
click at [1173, 318] on button "Zimmer hinzufügen" at bounding box center [1143, 337] width 144 height 36
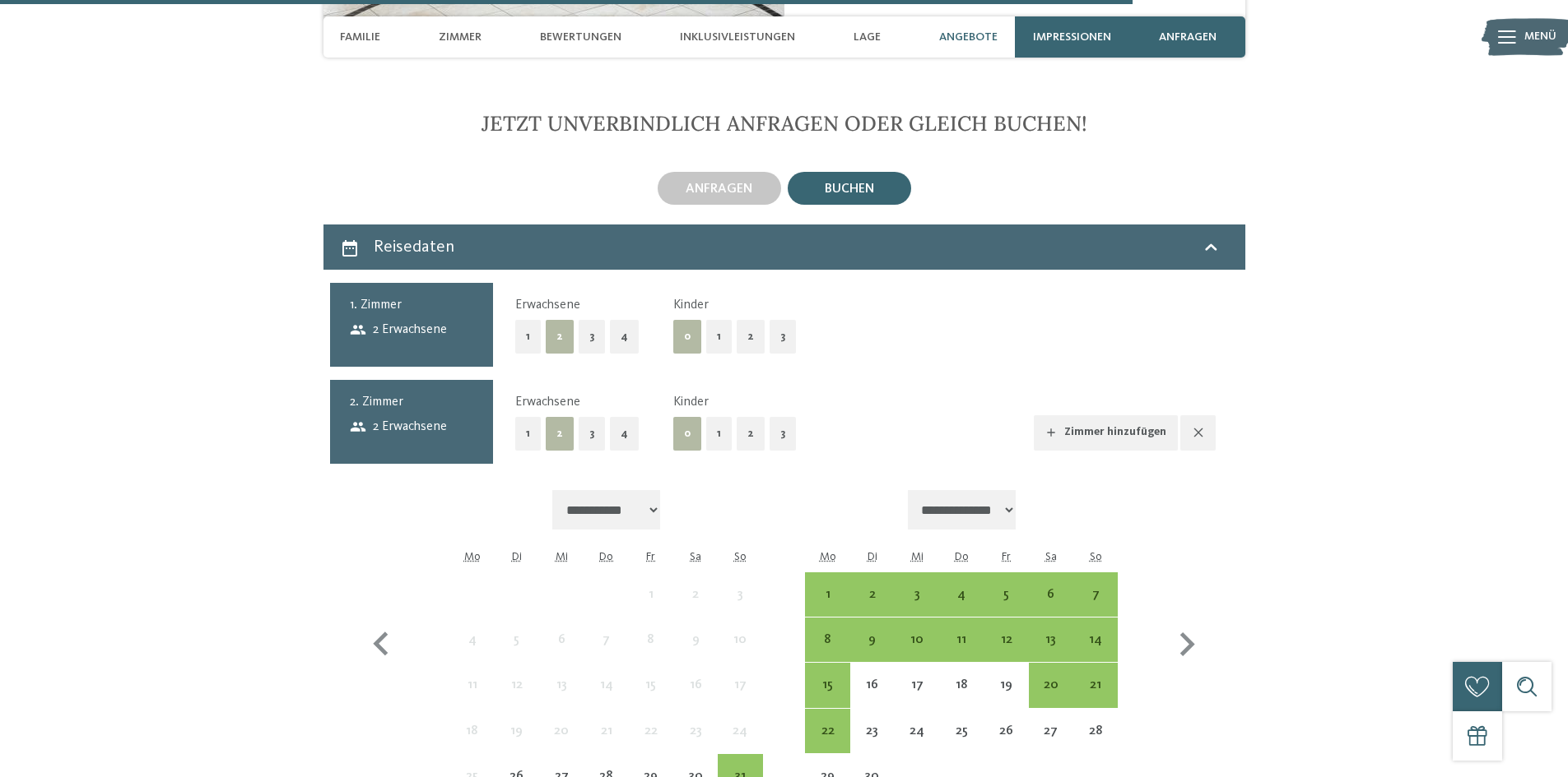
click at [716, 417] on button "1" at bounding box center [719, 434] width 26 height 34
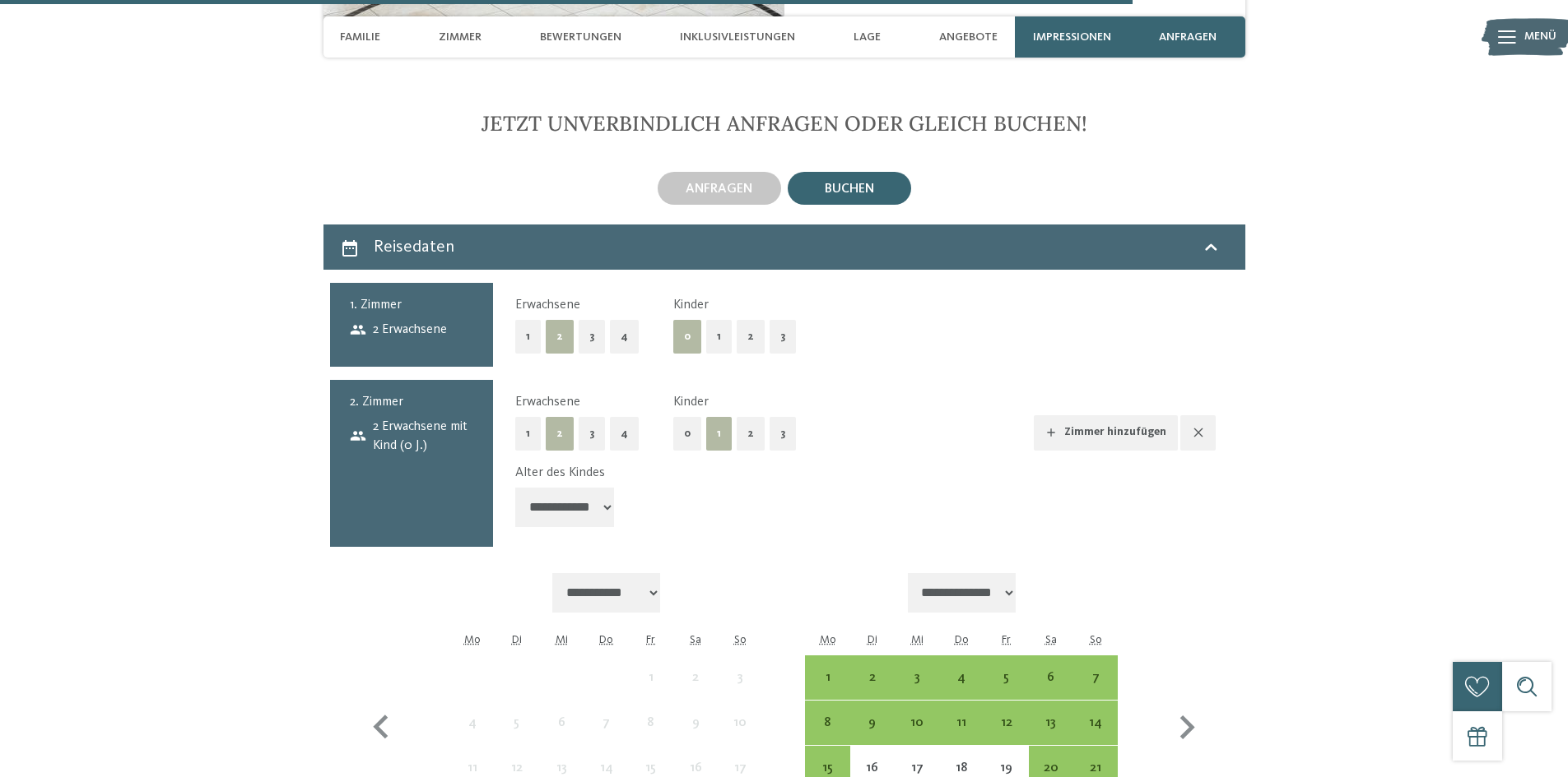
click at [596, 489] on select "**********" at bounding box center [564, 506] width 99 height 39
select select "*"
click at [515, 487] on select "**********" at bounding box center [564, 506] width 99 height 39
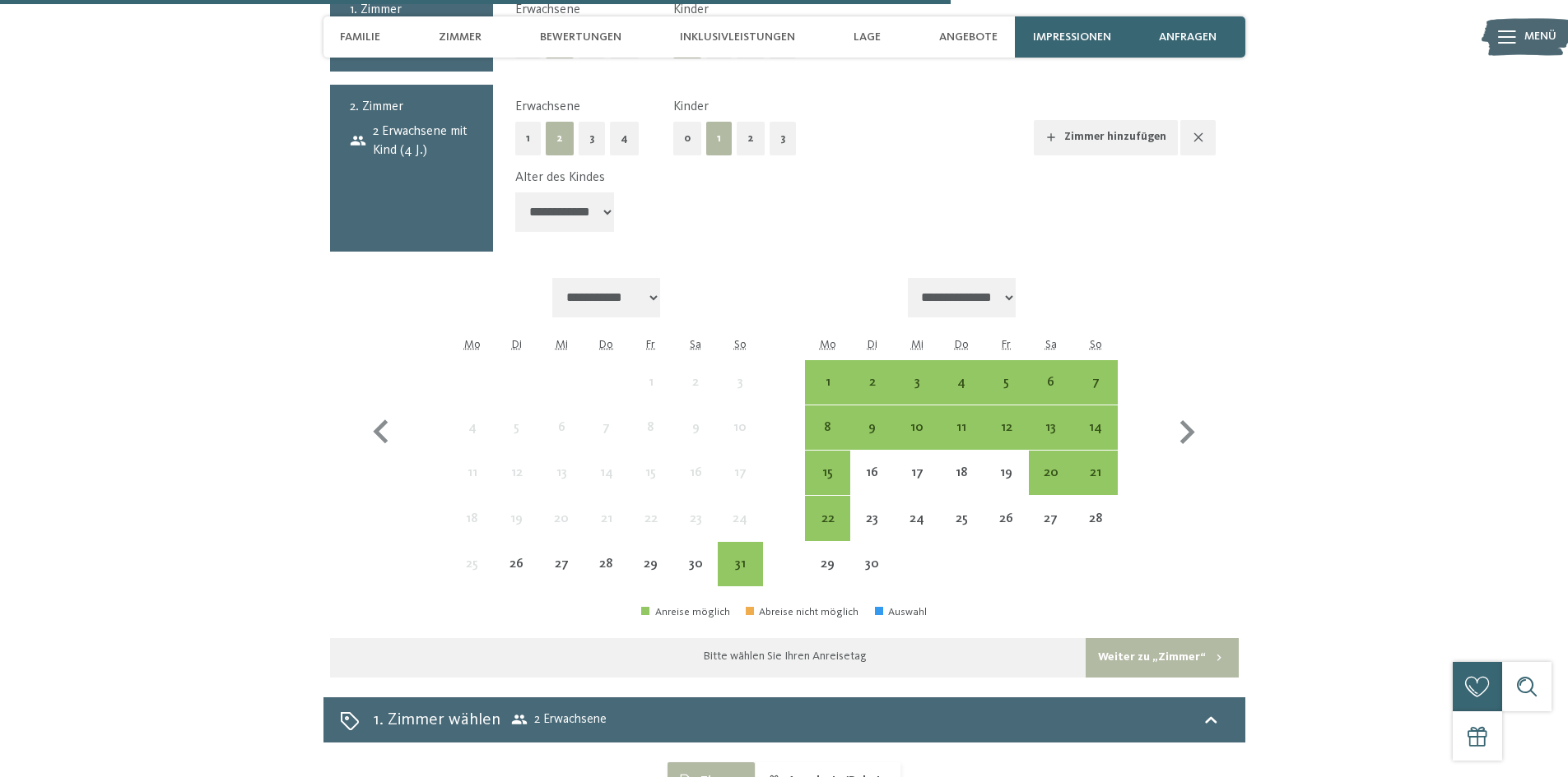
scroll to position [4111, 0]
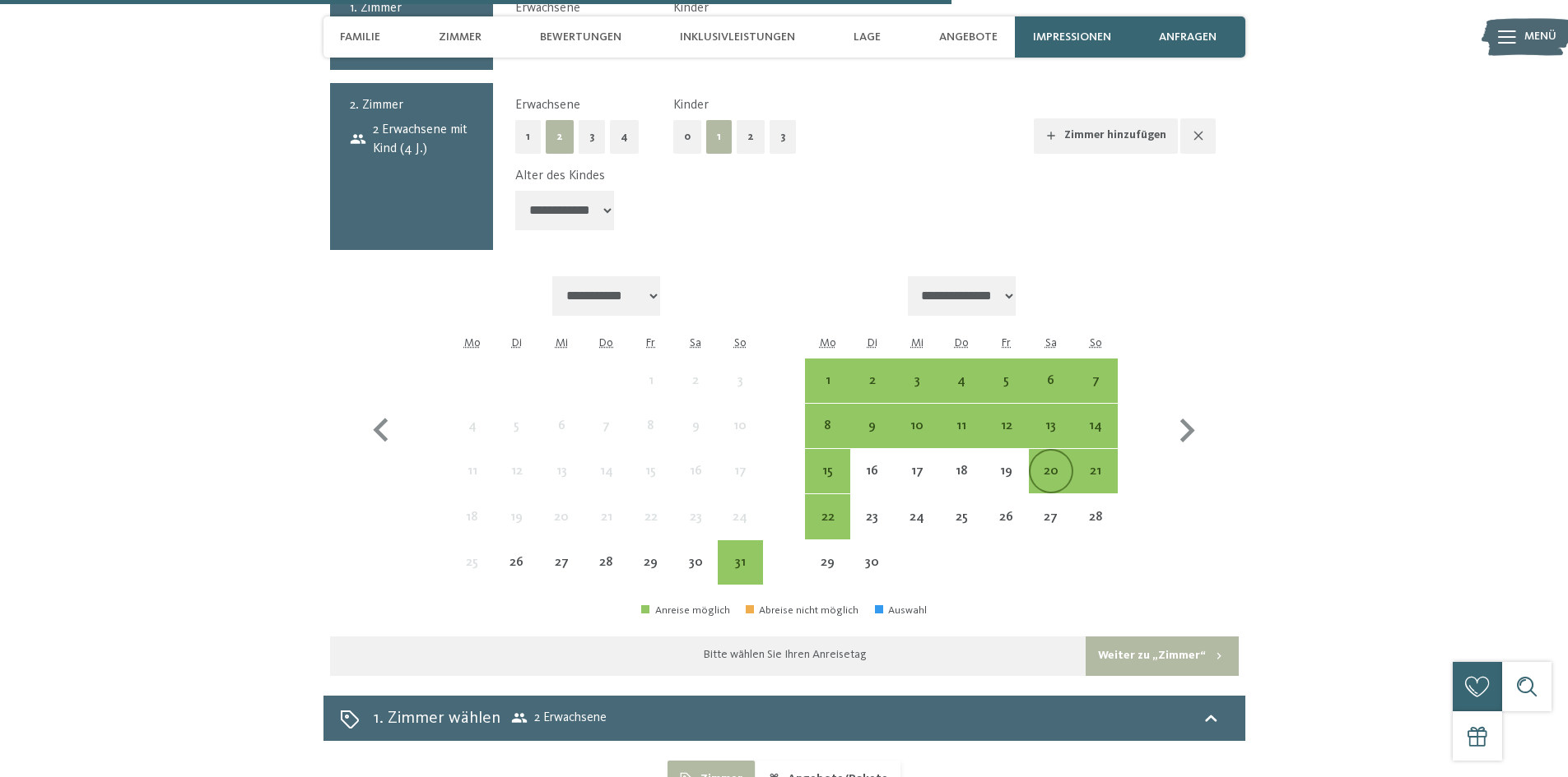
click at [1056, 464] on div "20" at bounding box center [1051, 484] width 41 height 41
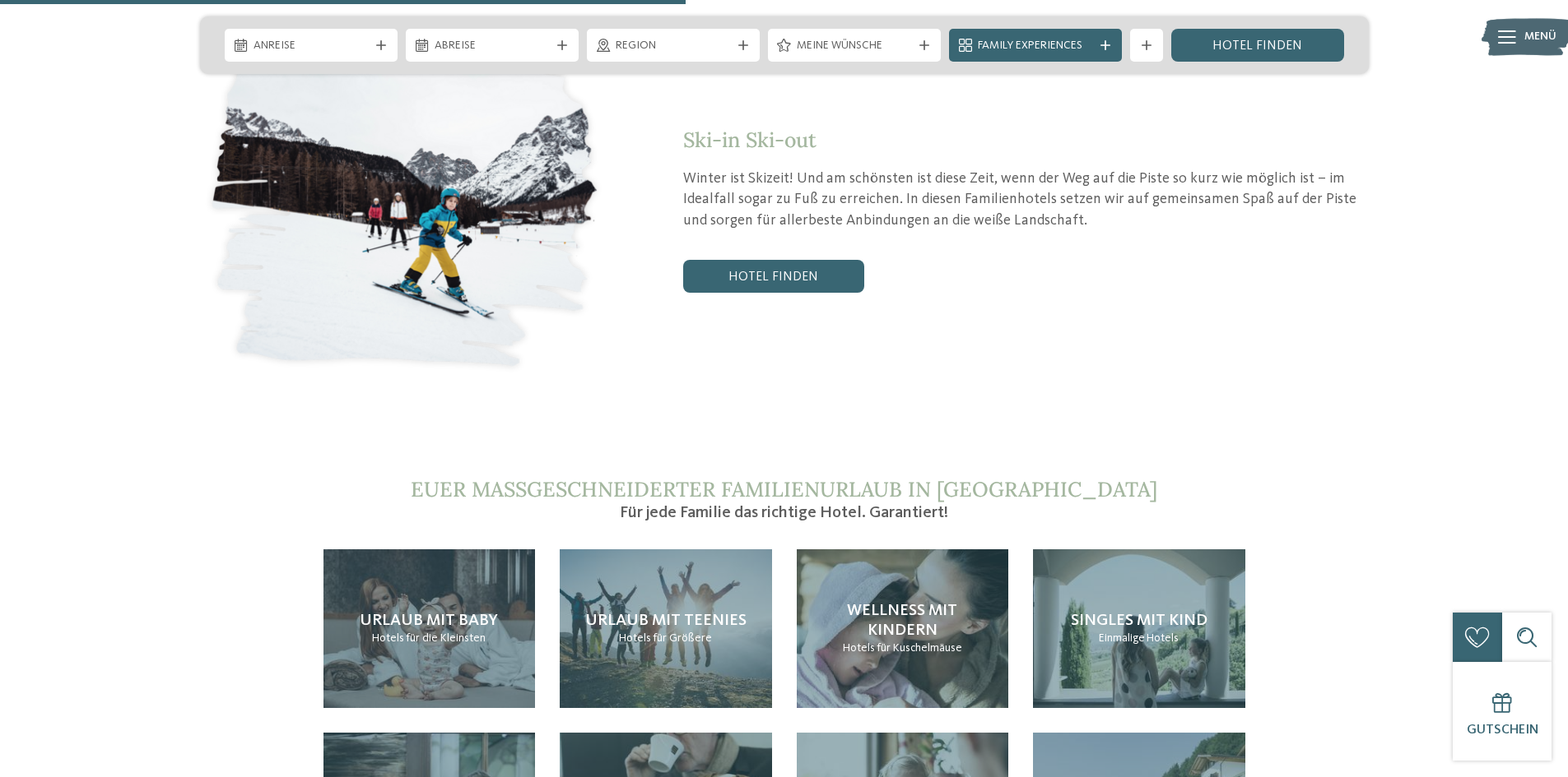
scroll to position [3317, 0]
